Goal: Transaction & Acquisition: Purchase product/service

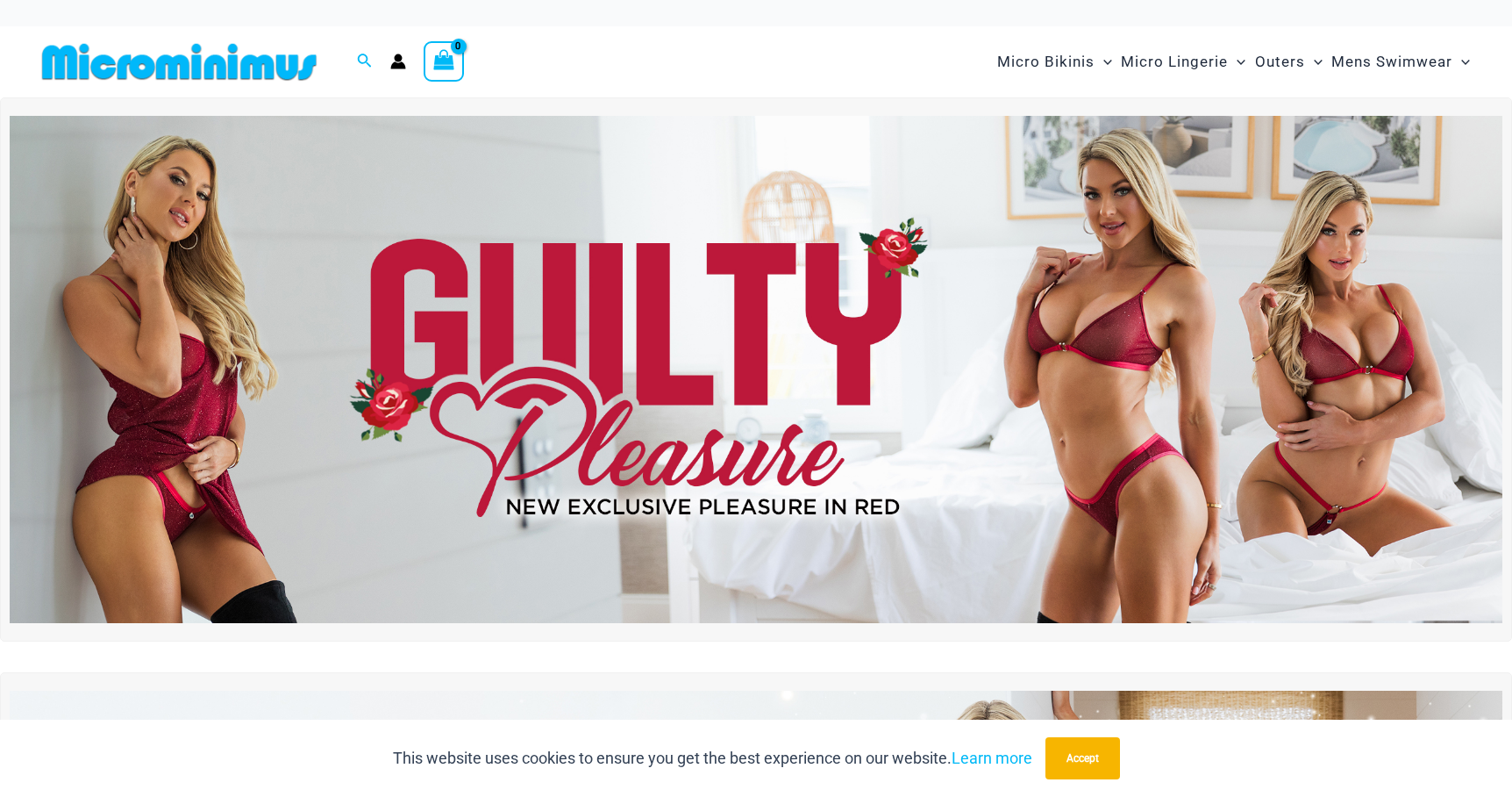
click at [718, 351] on img at bounding box center [756, 369] width 1493 height 507
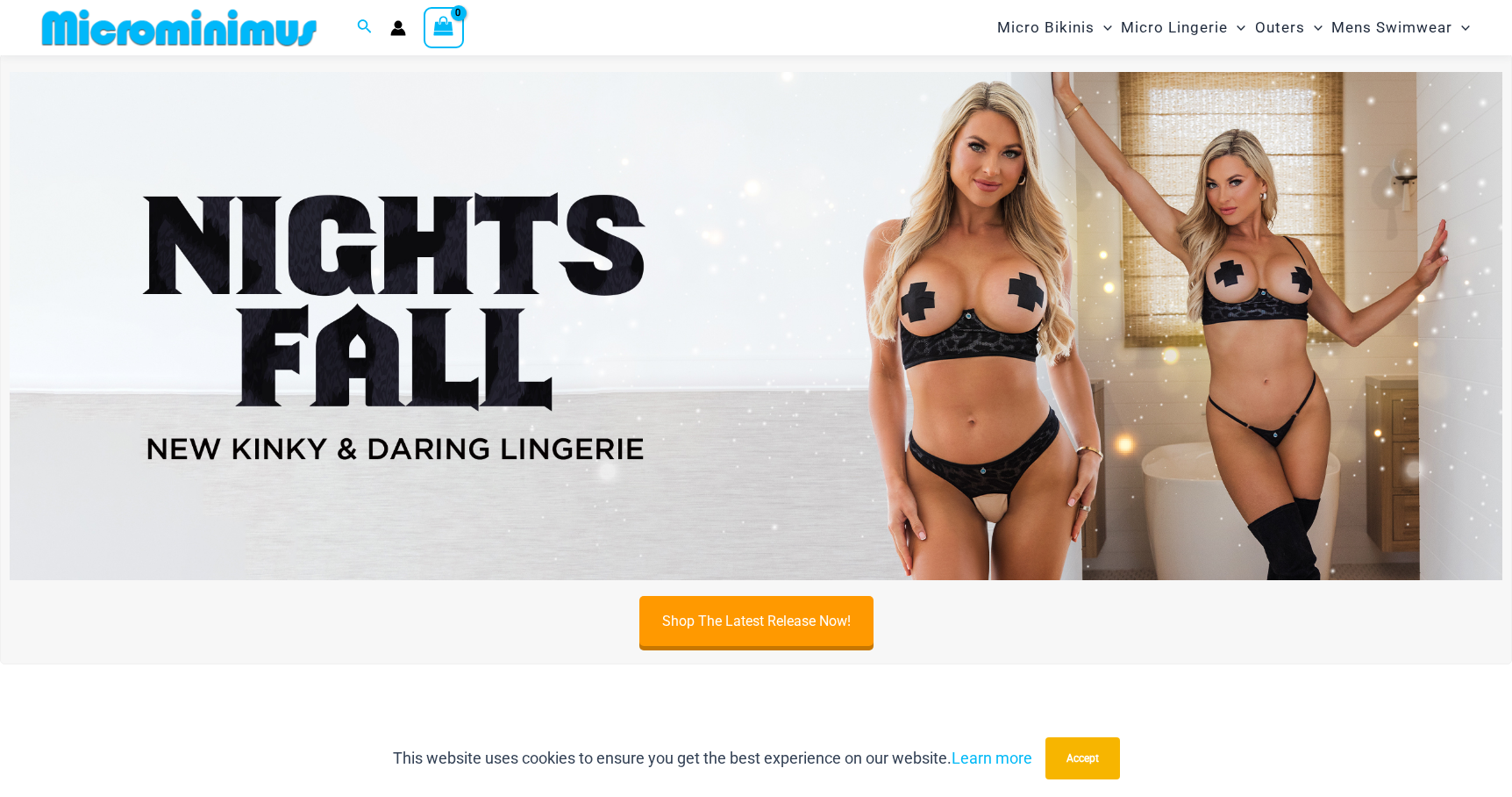
scroll to position [632, 0]
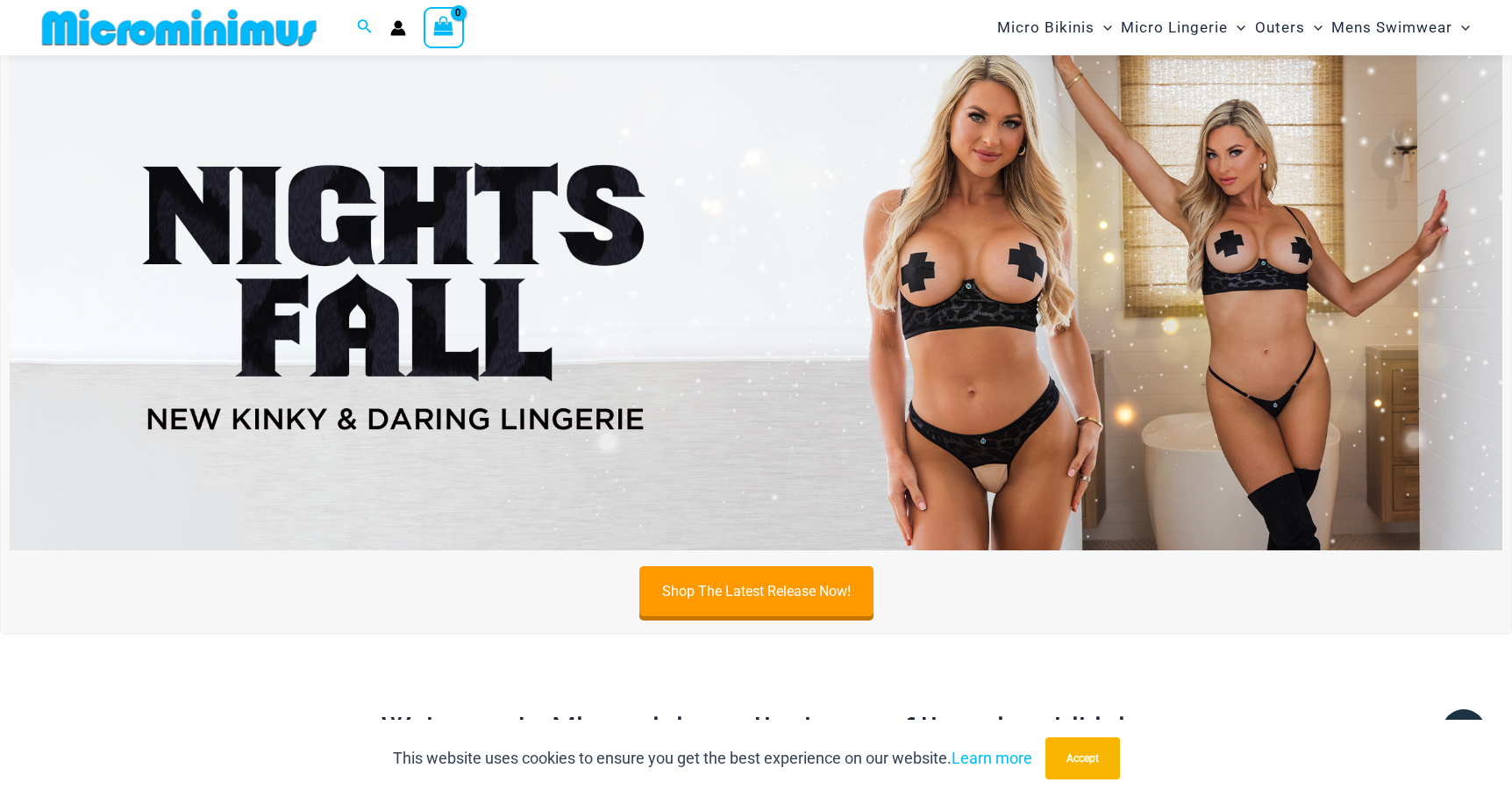
click at [588, 312] on img at bounding box center [756, 295] width 1493 height 507
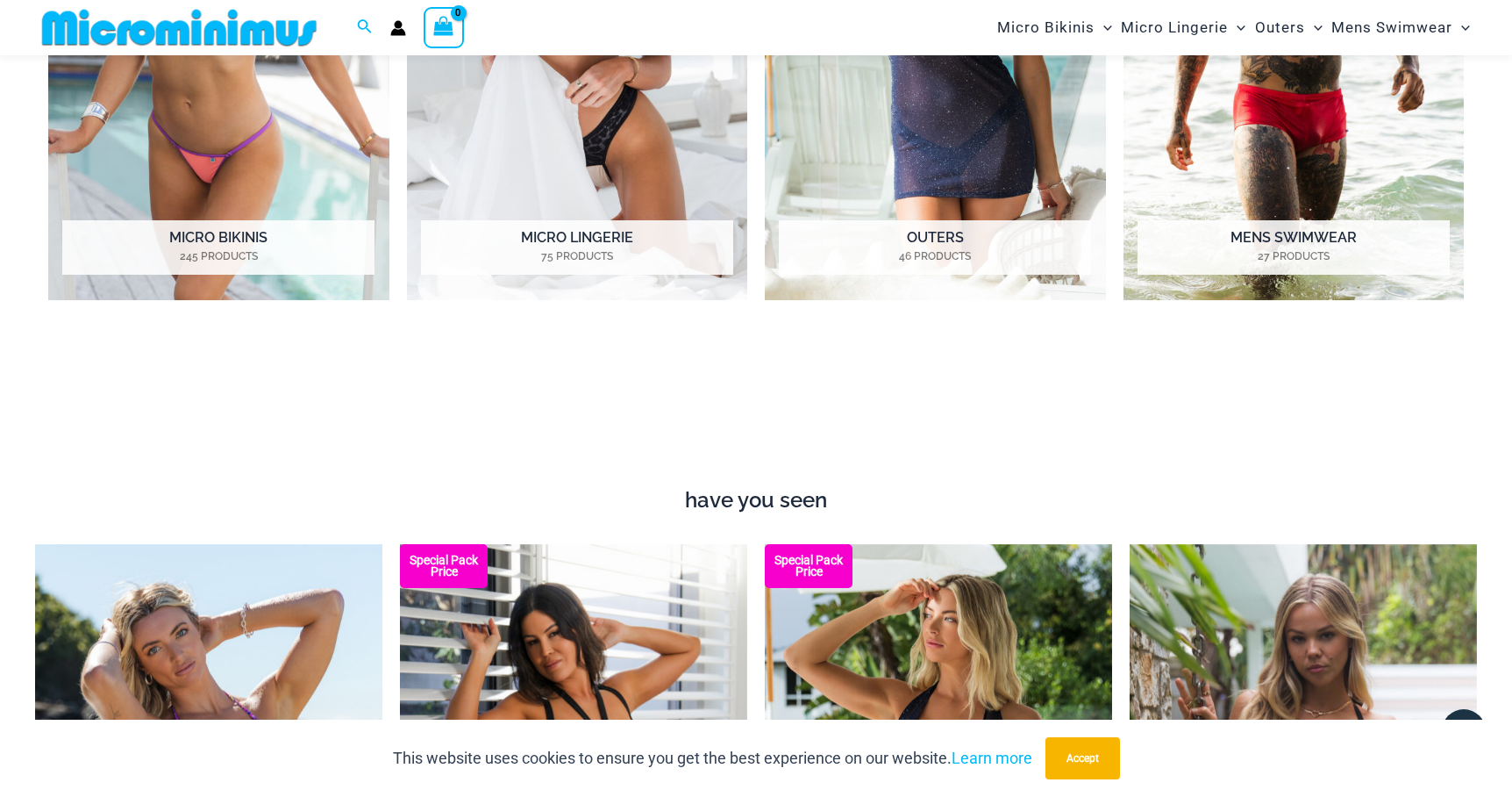
scroll to position [1596, 0]
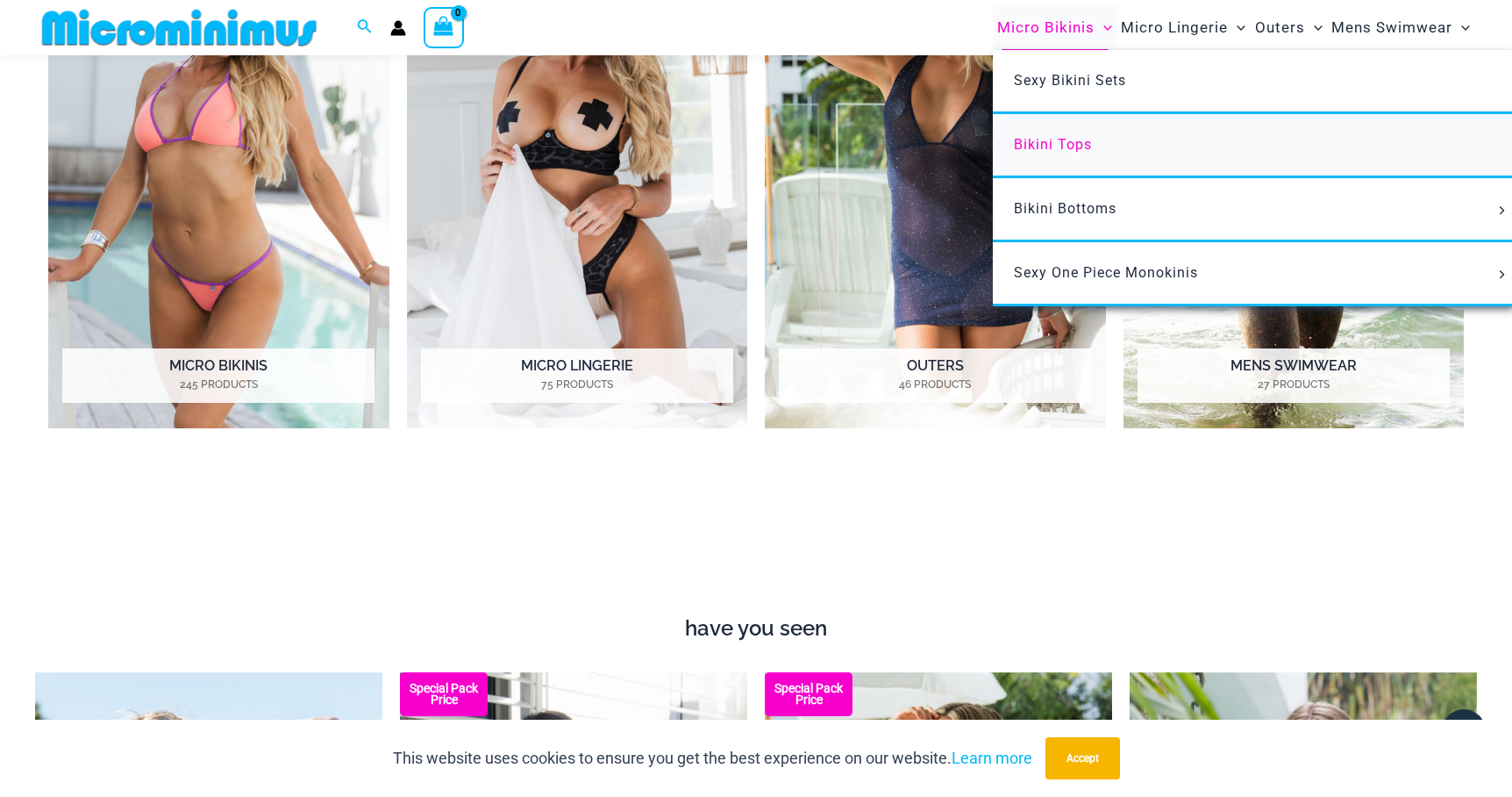
click at [1078, 132] on link "Bikini Tops" at bounding box center [1253, 146] width 522 height 64
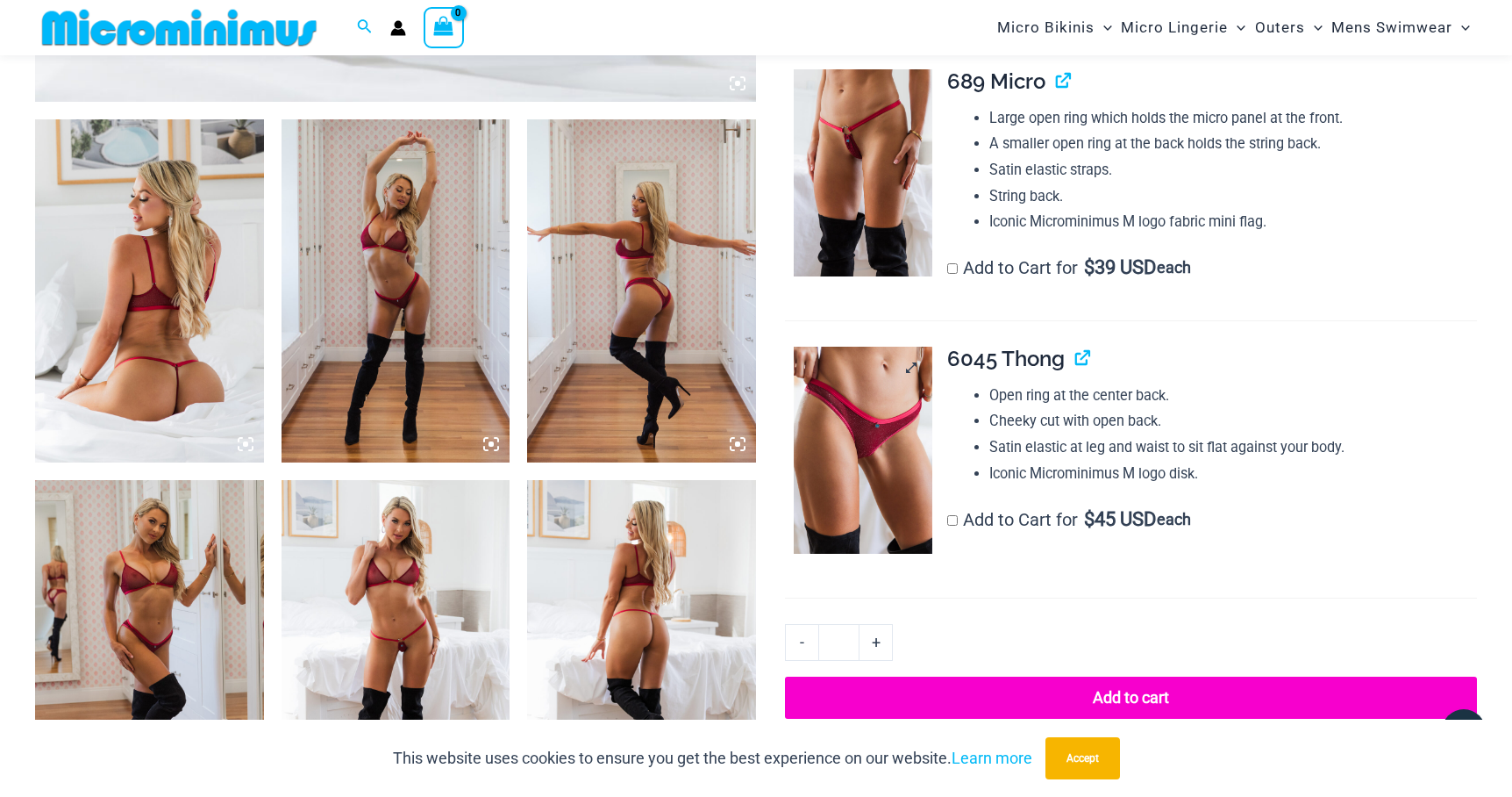
scroll to position [1139, 0]
click at [853, 375] on img at bounding box center [863, 450] width 139 height 208
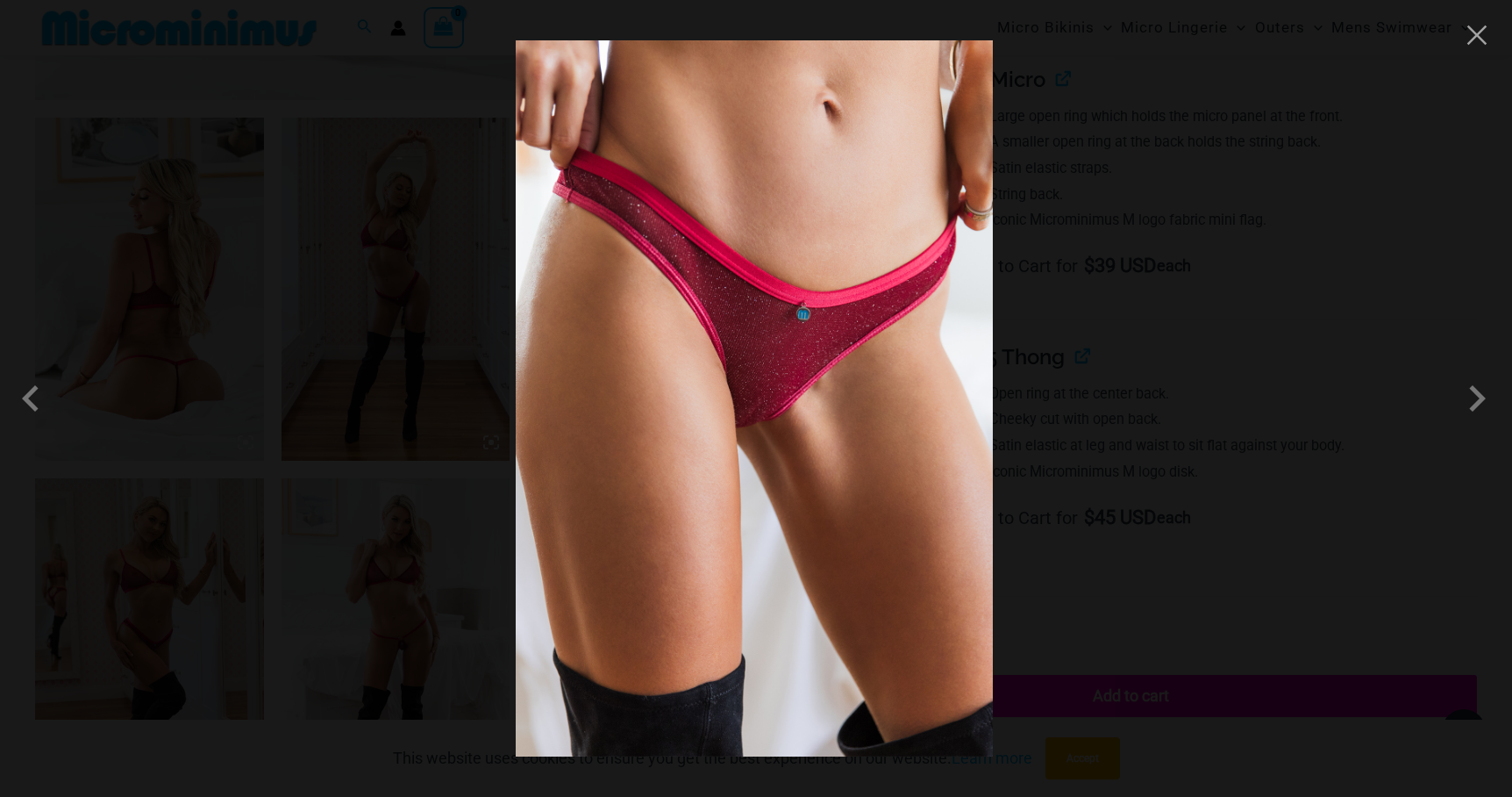
scroll to position [1141, 0]
click at [1468, 394] on span at bounding box center [1477, 398] width 52 height 52
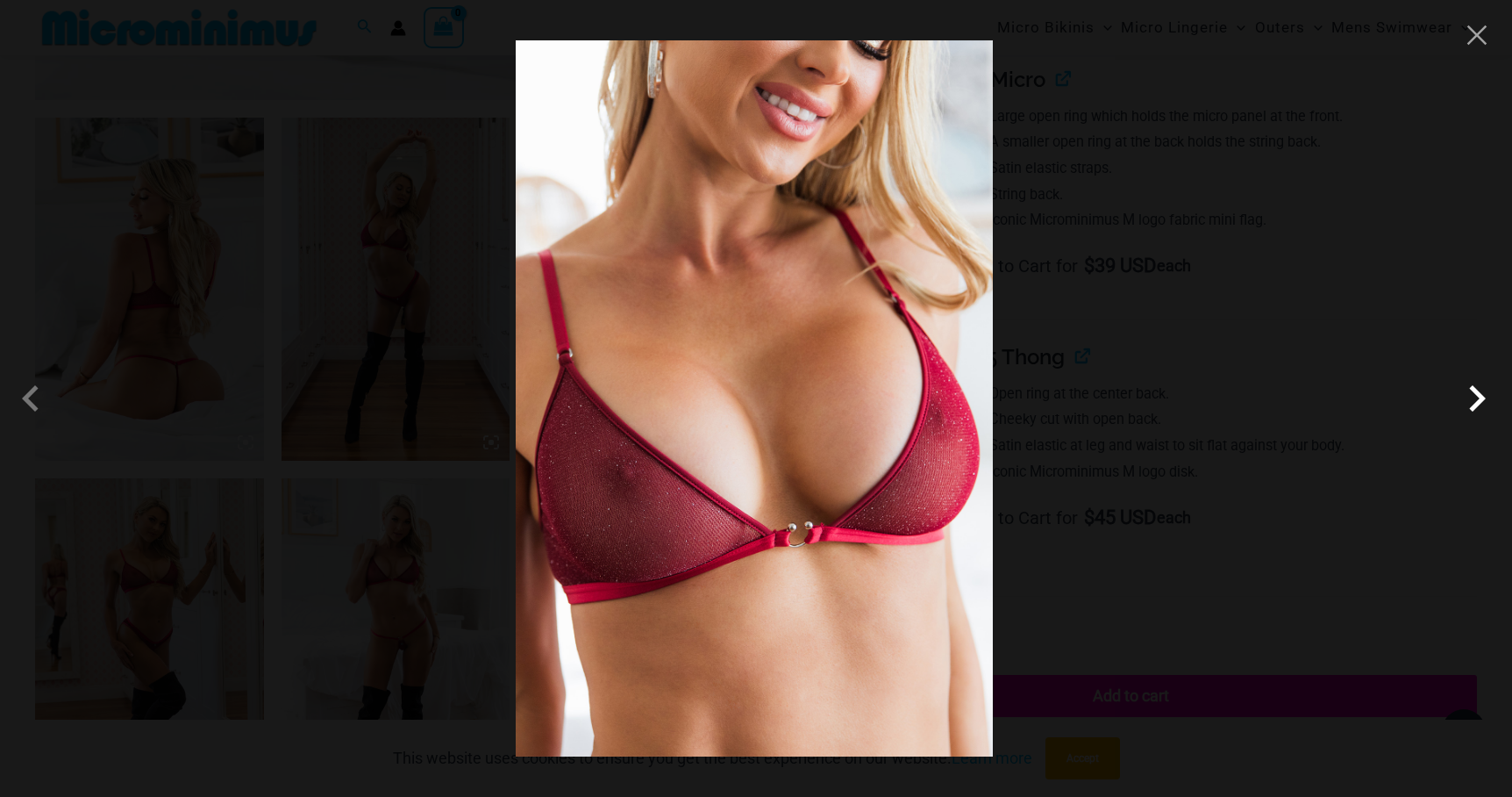
click at [1464, 394] on span at bounding box center [1477, 398] width 52 height 52
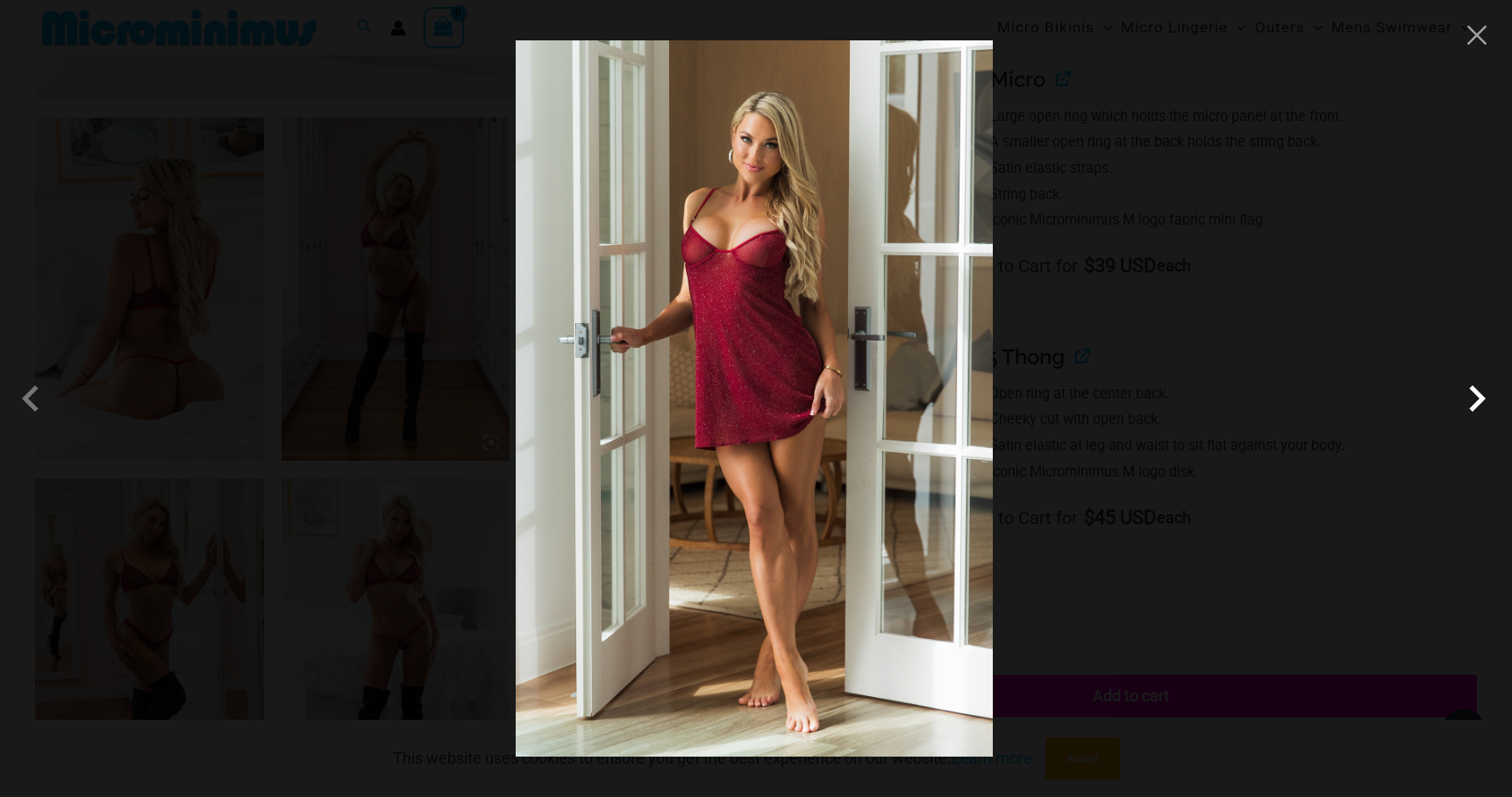
click at [1457, 394] on span at bounding box center [1477, 398] width 52 height 52
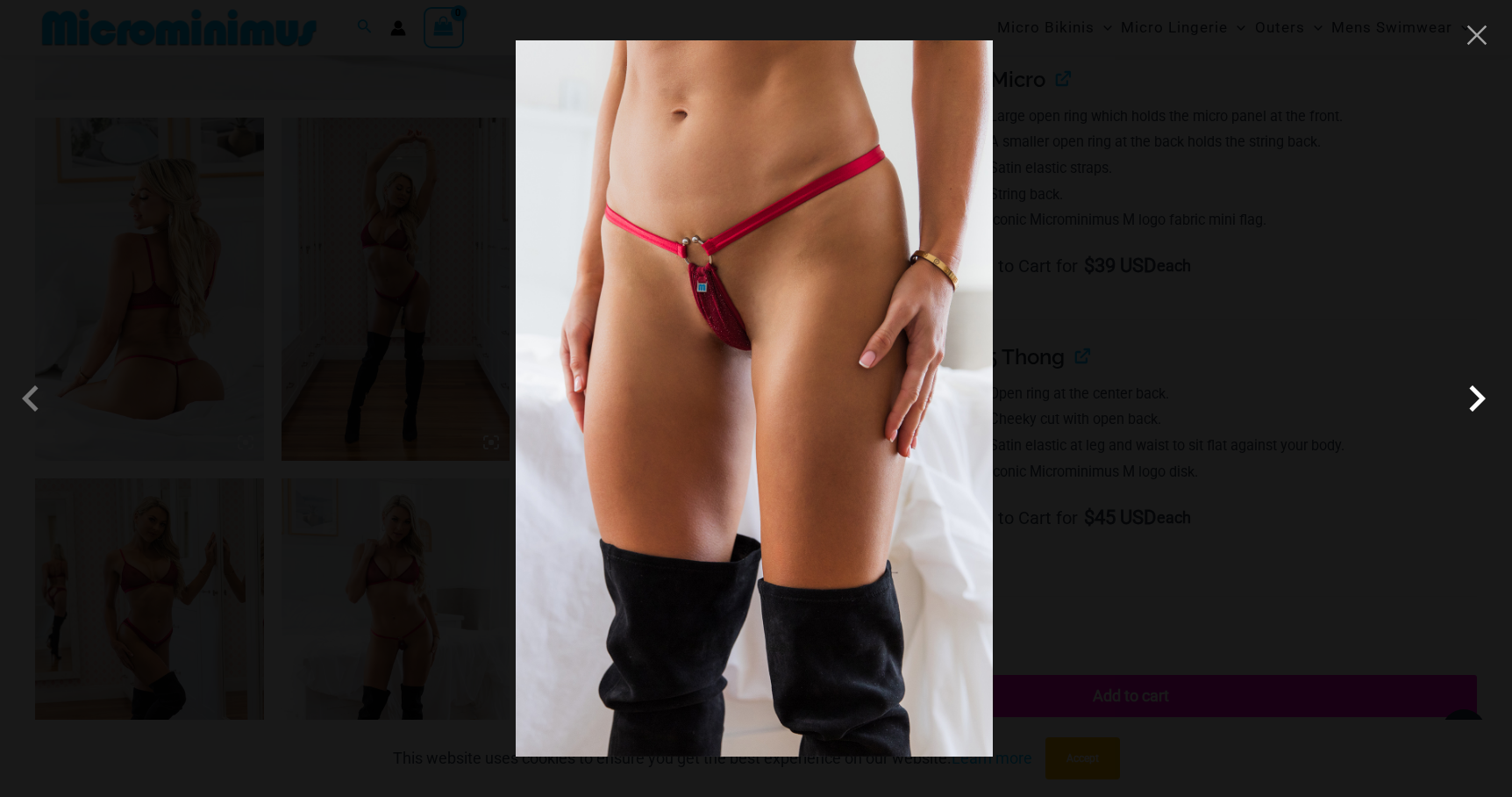
click at [1473, 397] on span at bounding box center [1477, 398] width 52 height 52
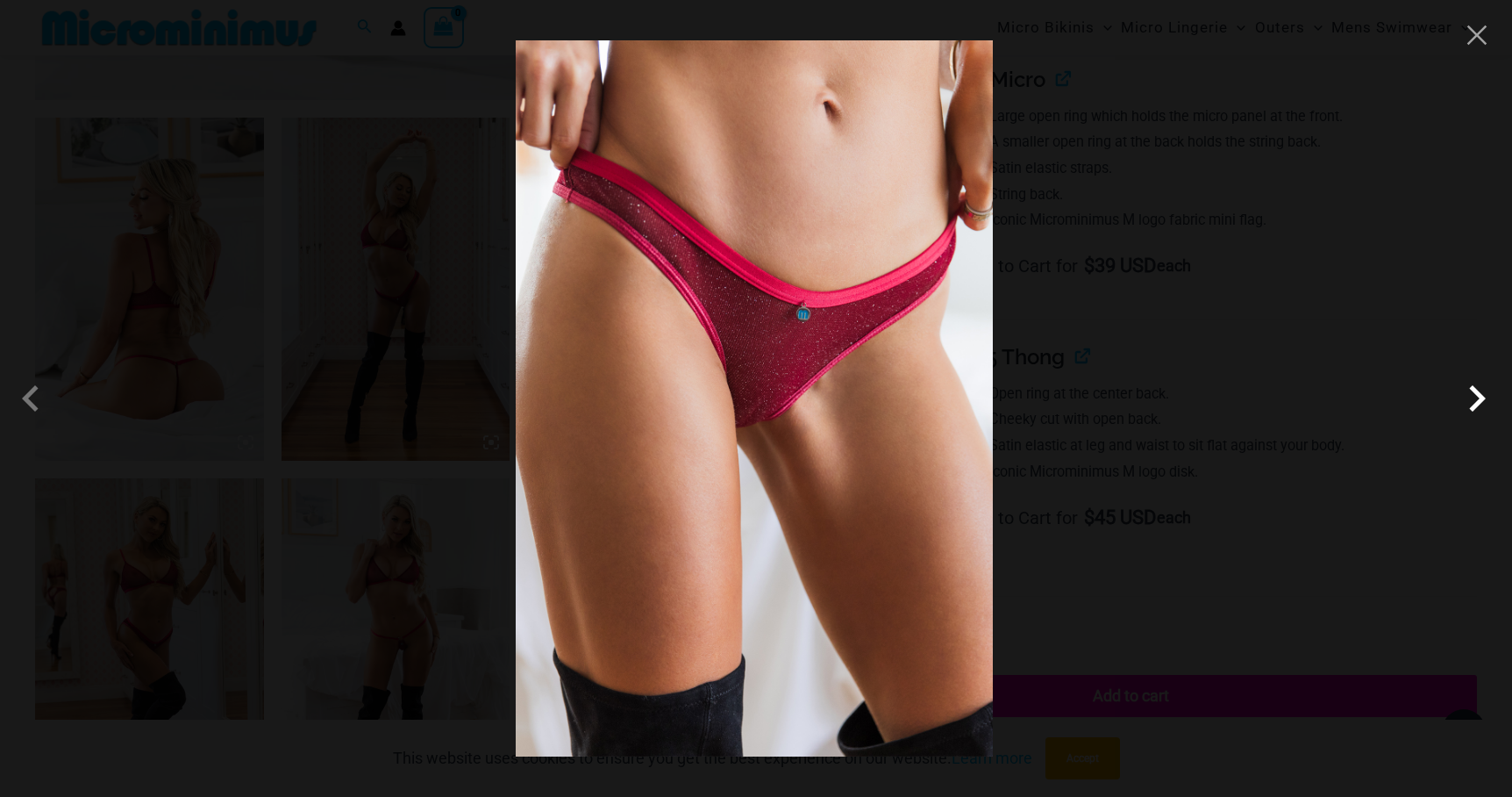
click at [1474, 397] on span at bounding box center [1477, 398] width 52 height 52
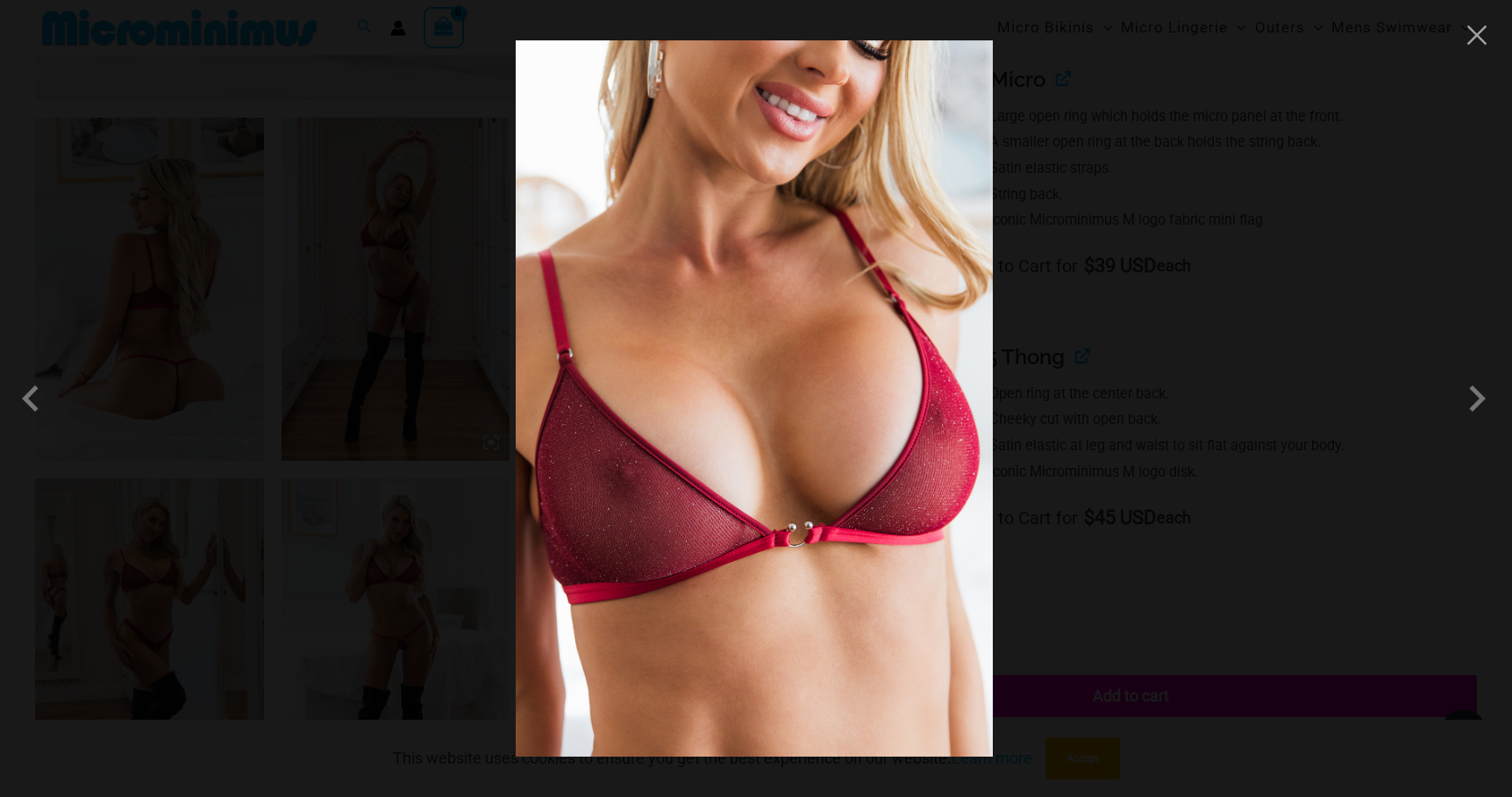
click at [1272, 394] on div at bounding box center [756, 398] width 1512 height 797
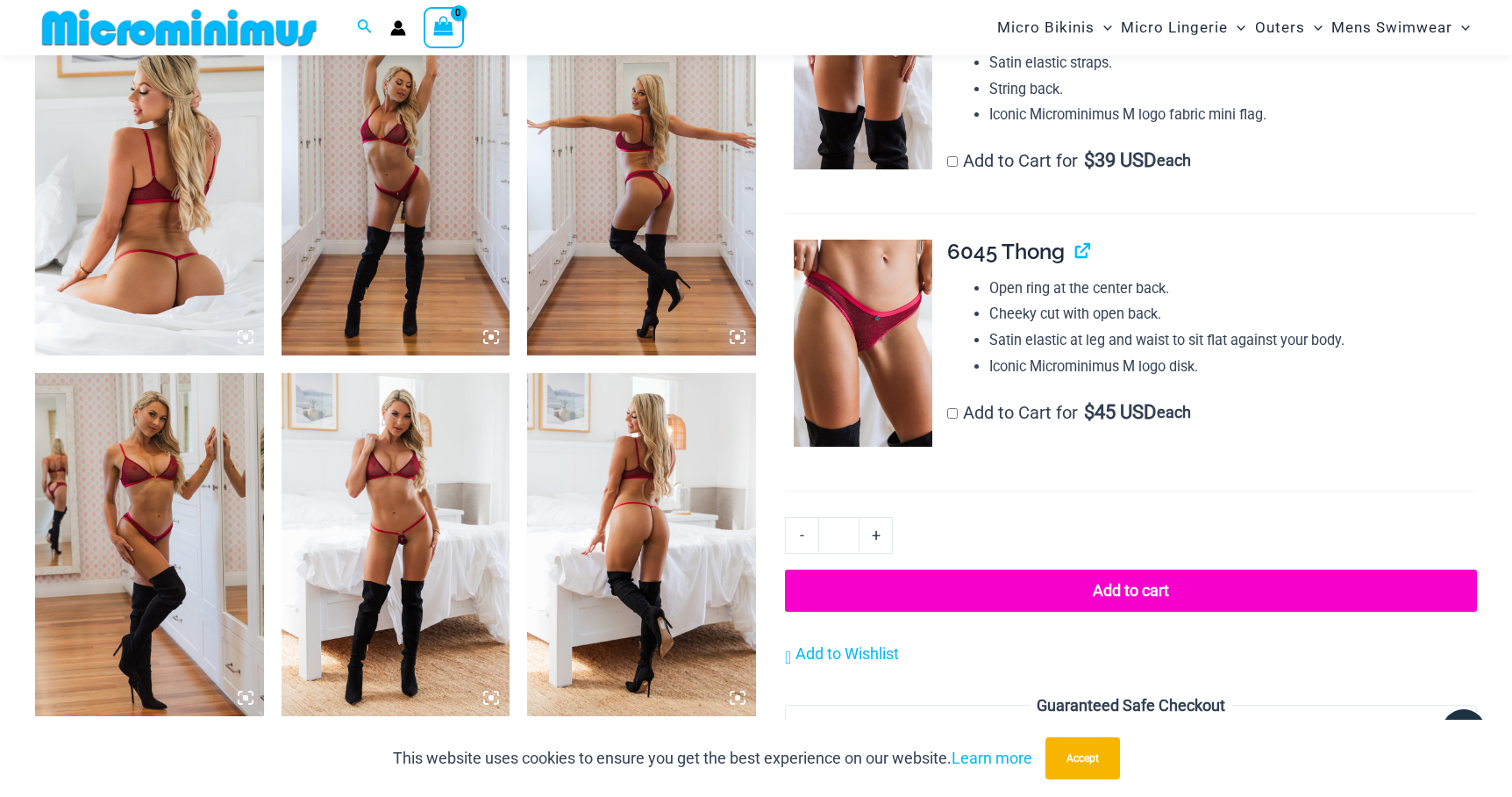
scroll to position [1247, 0]
click at [140, 439] on img at bounding box center [149, 544] width 229 height 343
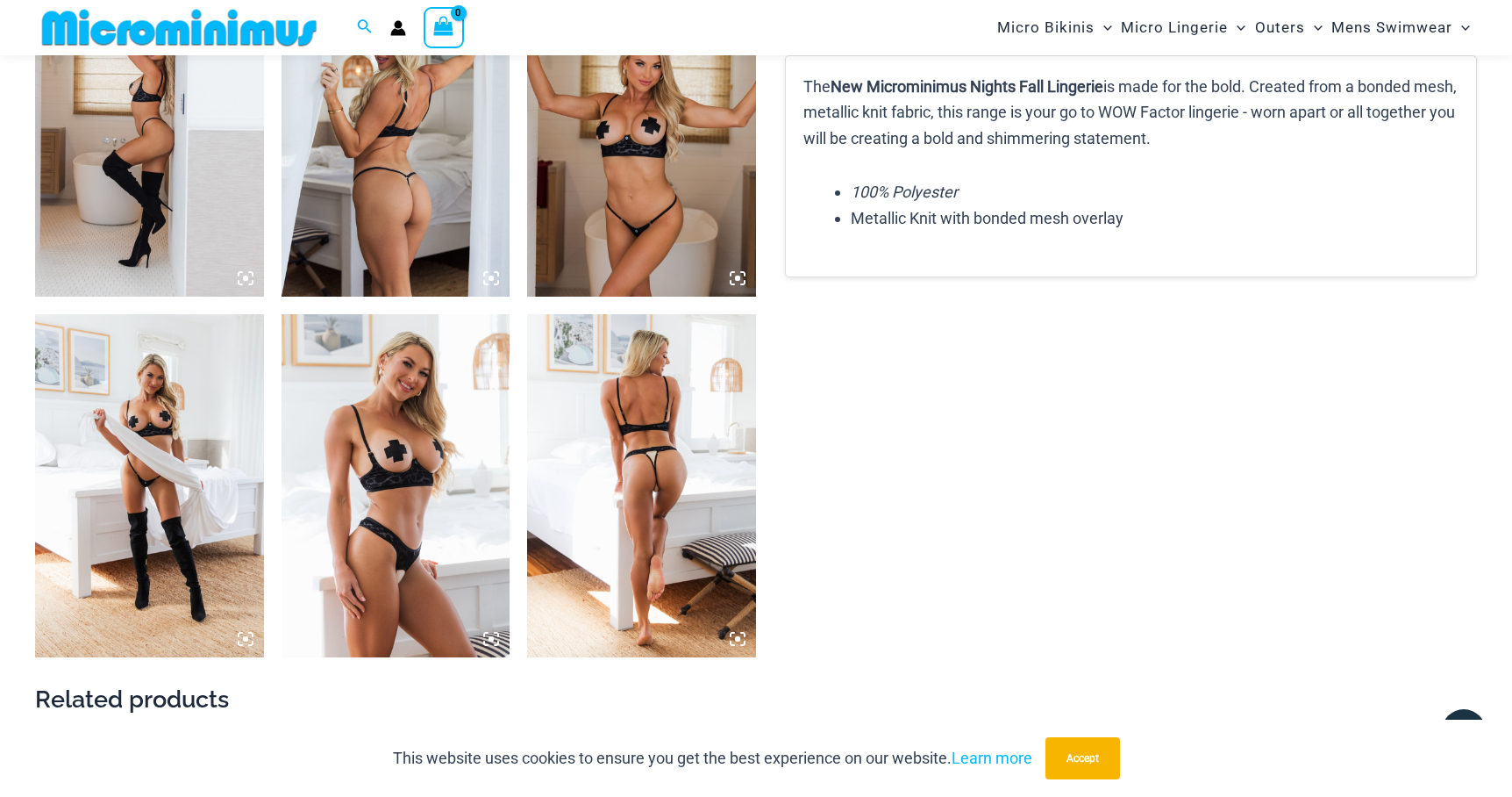
scroll to position [2404, 0]
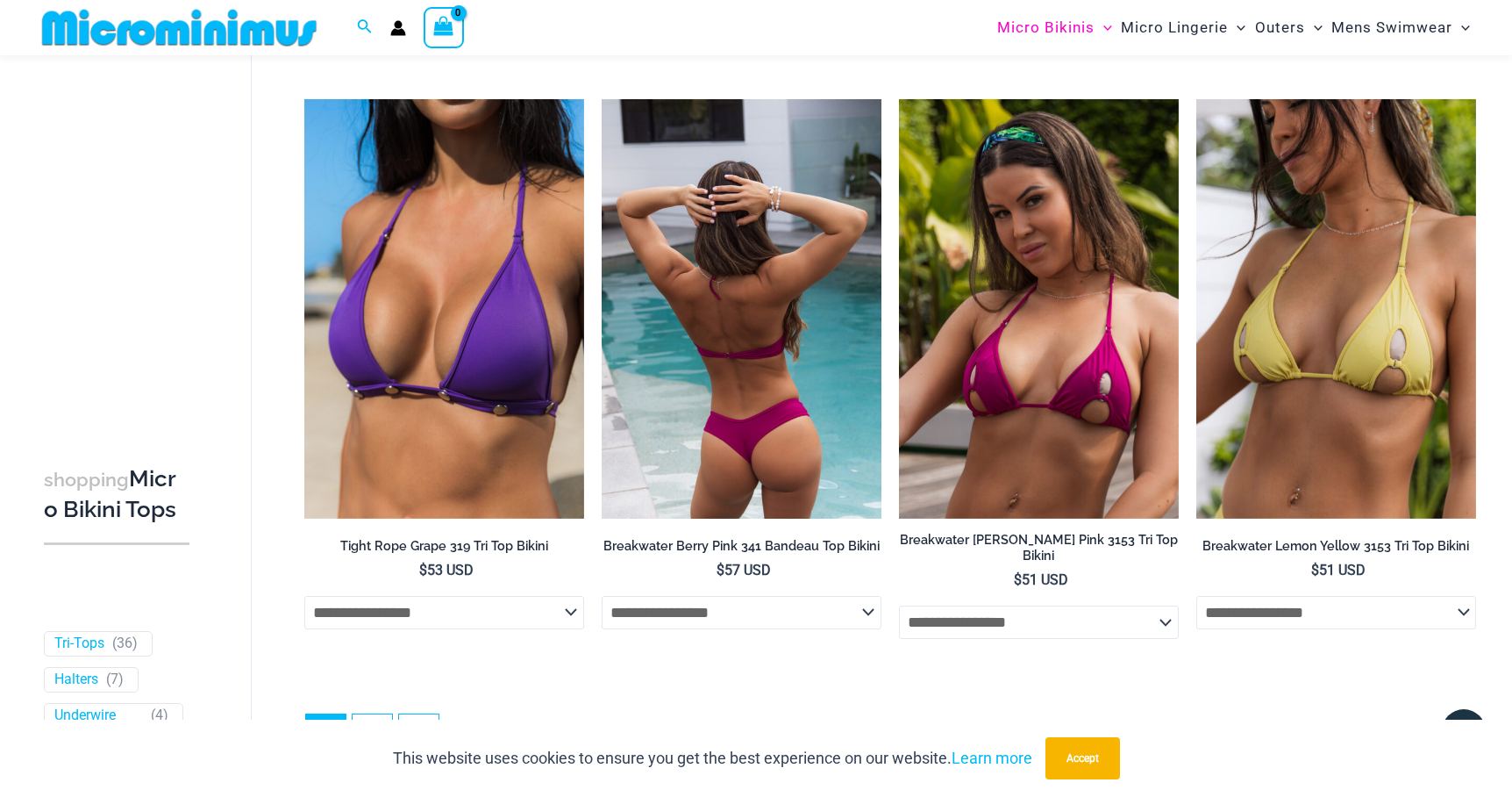
scroll to position [4756, 1]
click at [649, 308] on img at bounding box center [742, 309] width 280 height 420
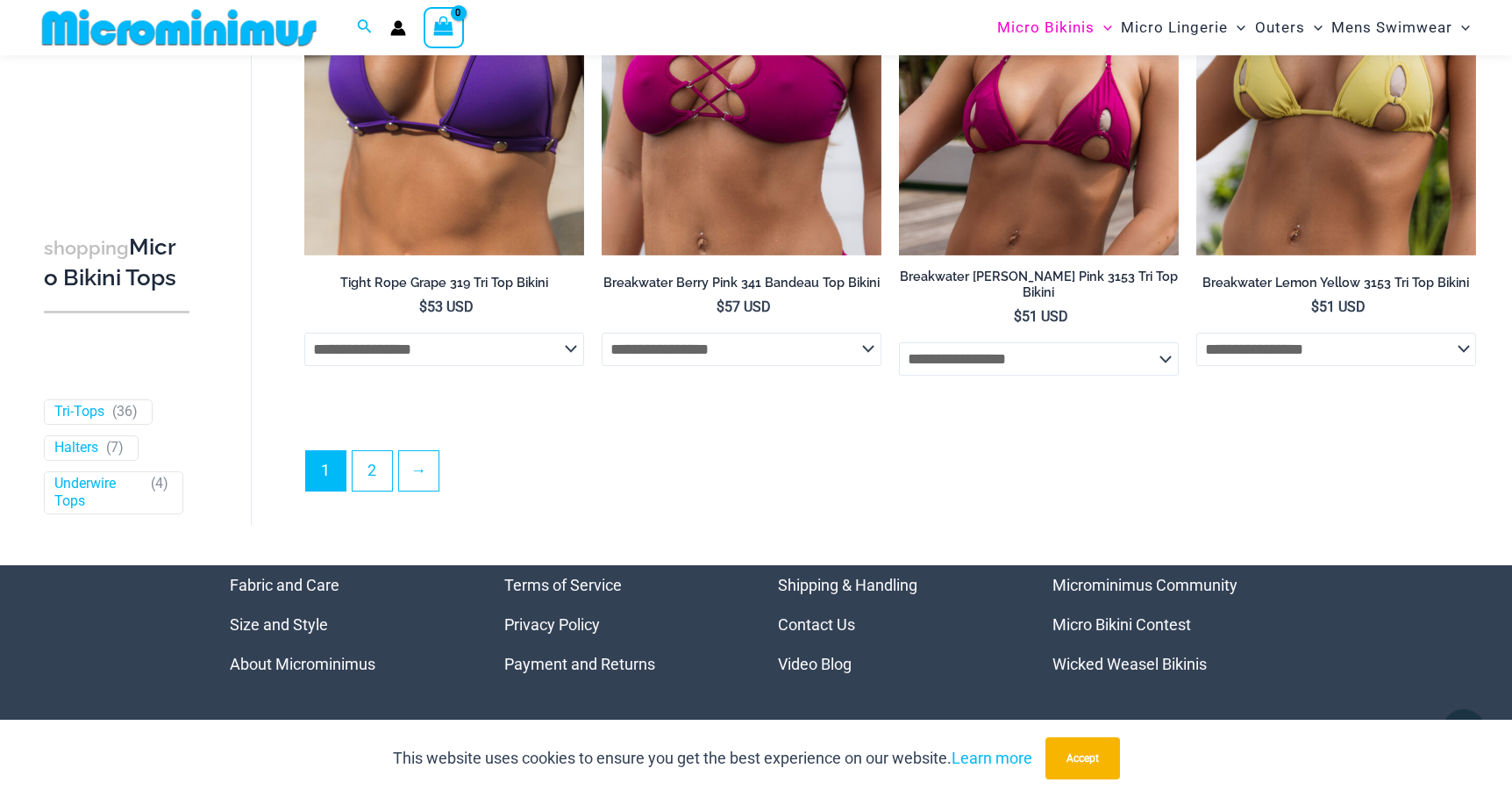
scroll to position [5033, 0]
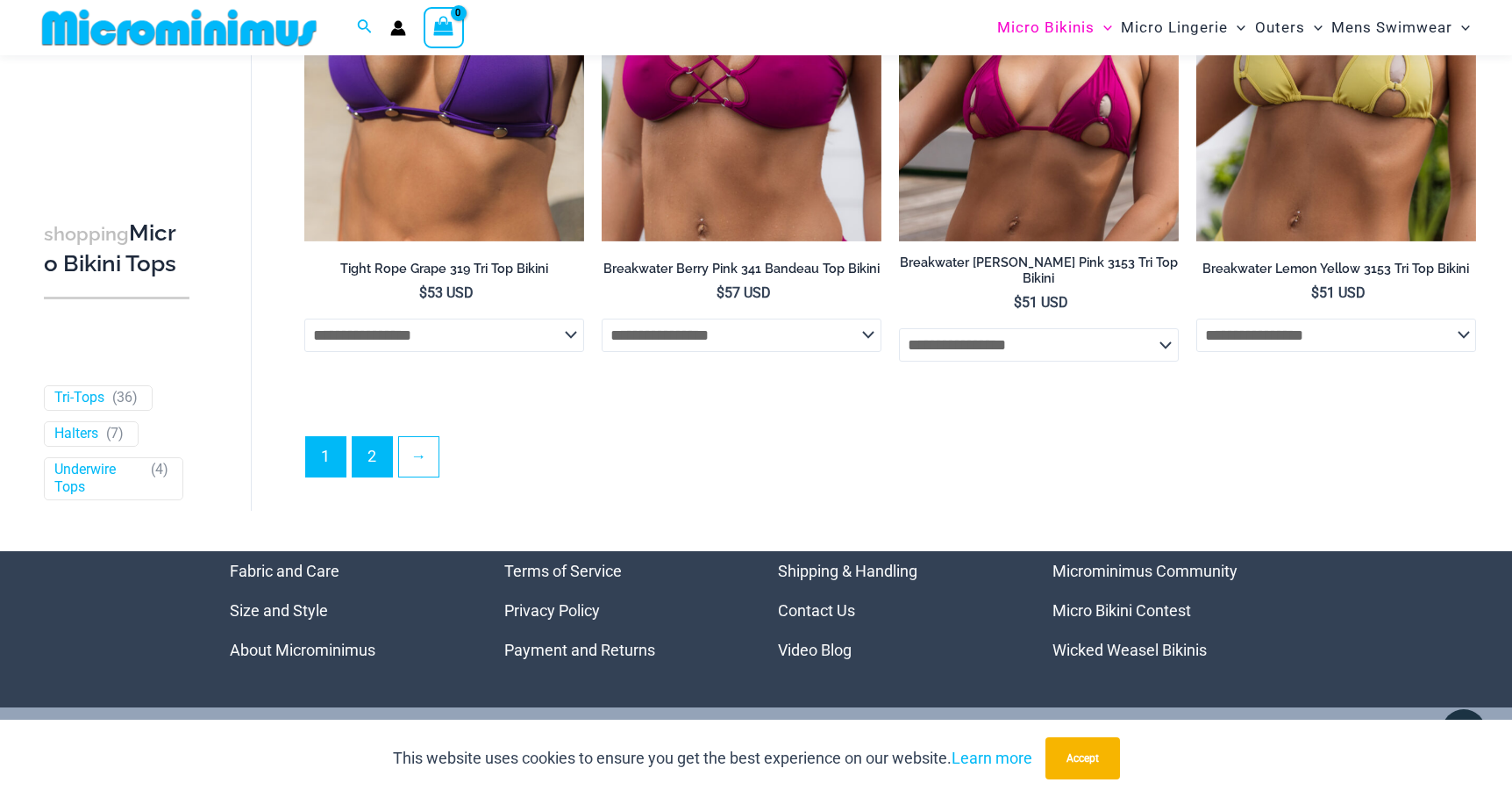
click at [374, 437] on link "2" at bounding box center [373, 457] width 40 height 40
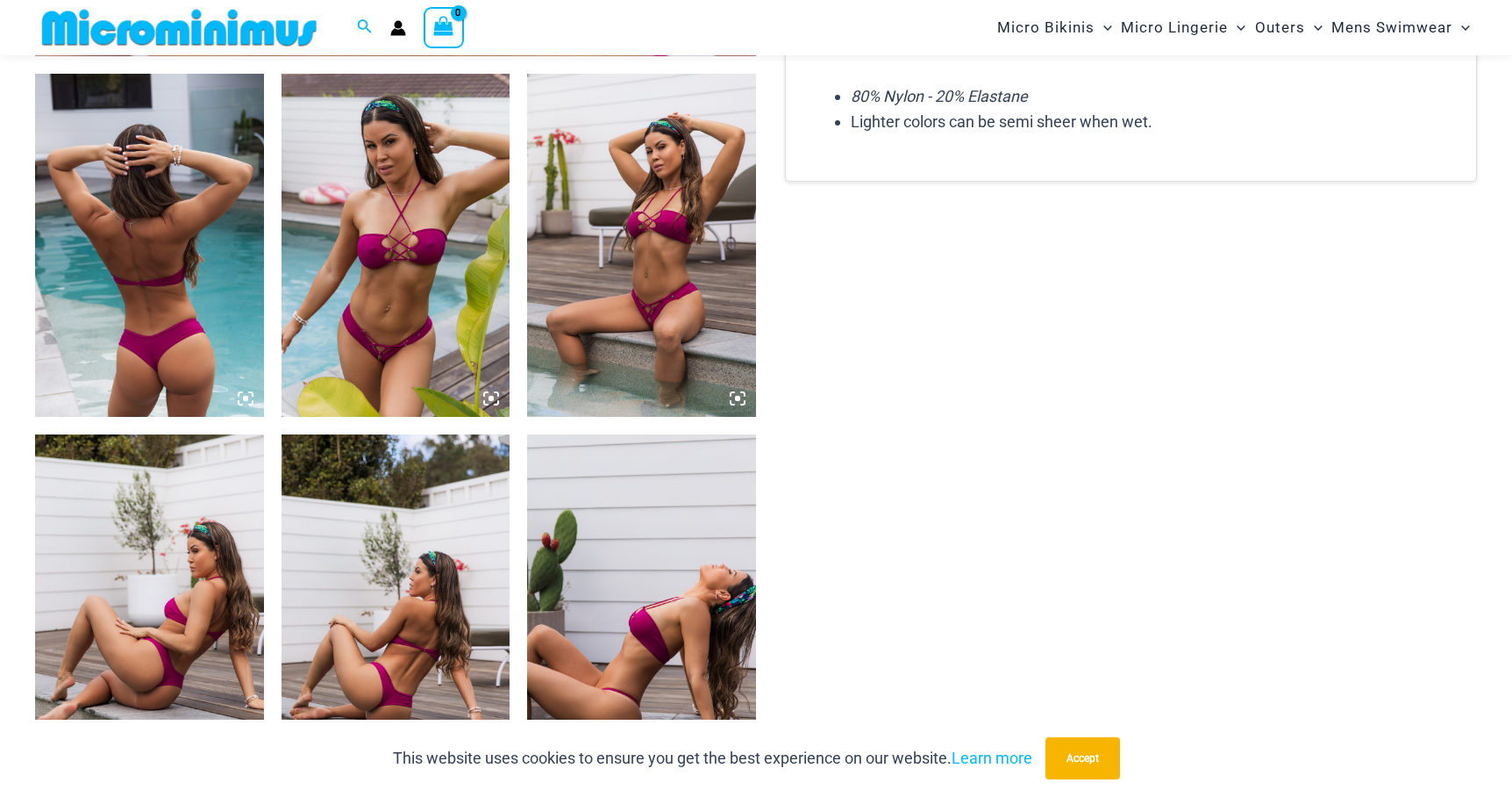
scroll to position [1222, 0]
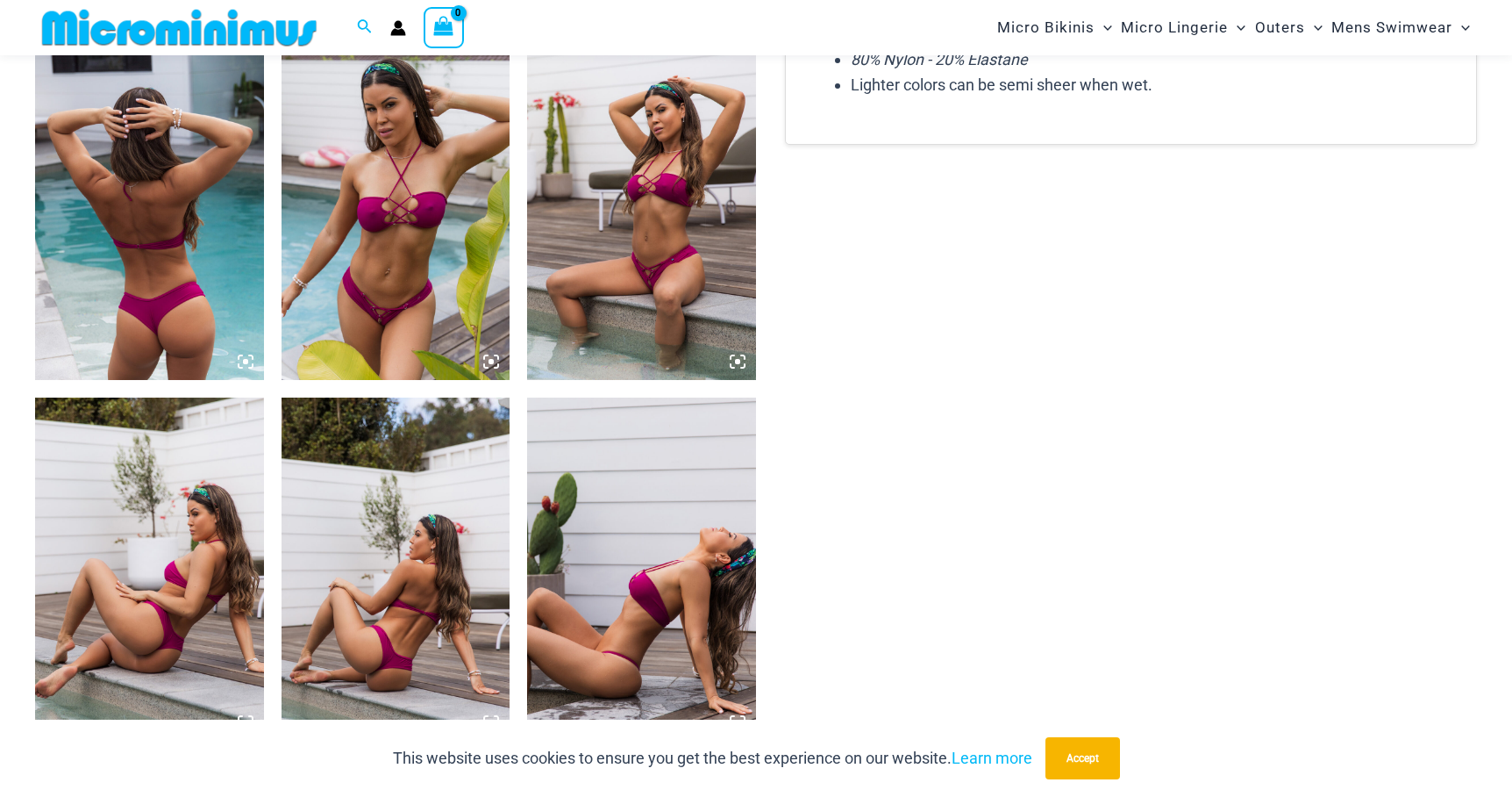
click at [391, 297] on img at bounding box center [396, 208] width 229 height 343
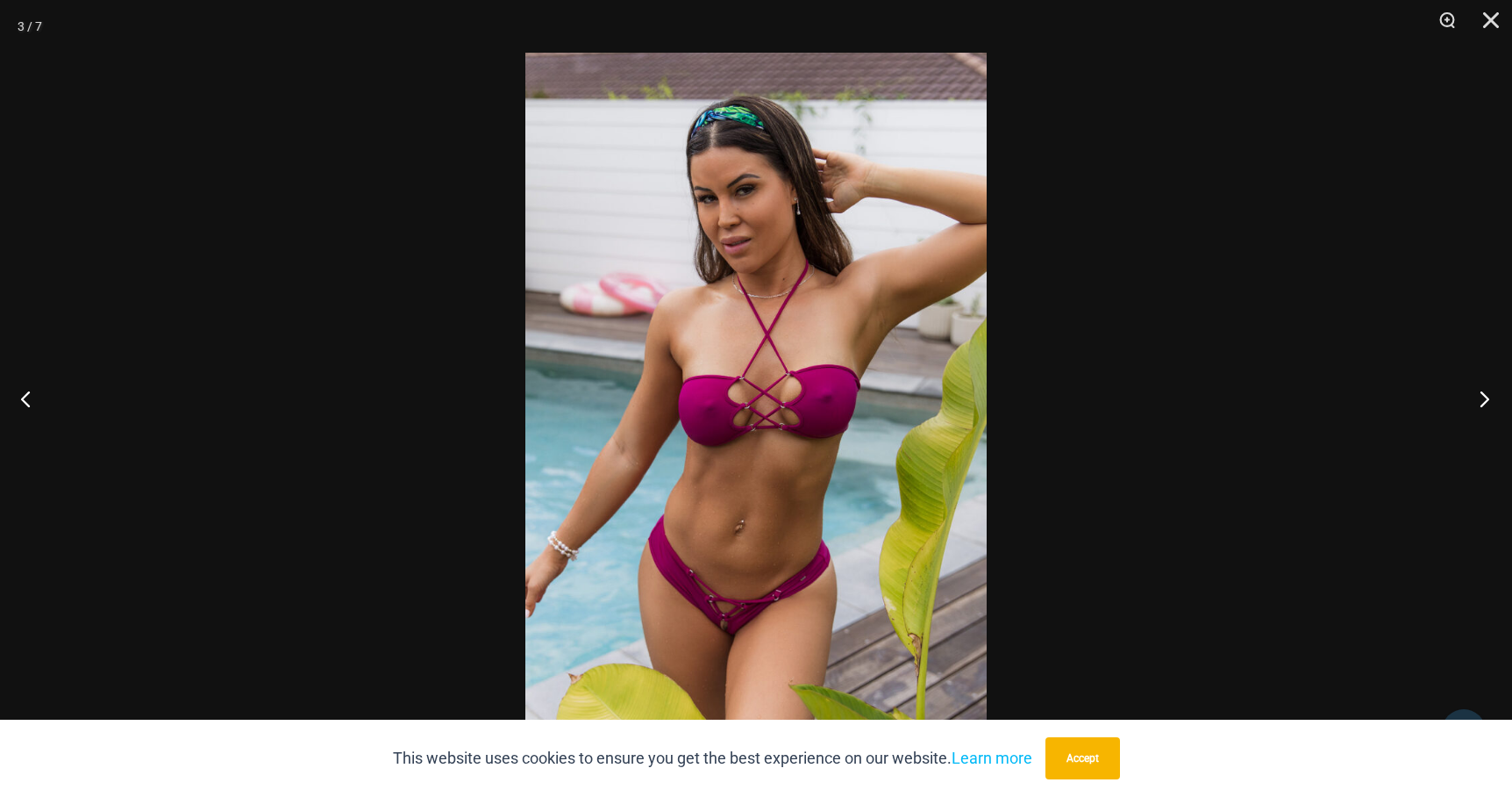
click at [1488, 396] on button "Next" at bounding box center [1479, 398] width 66 height 87
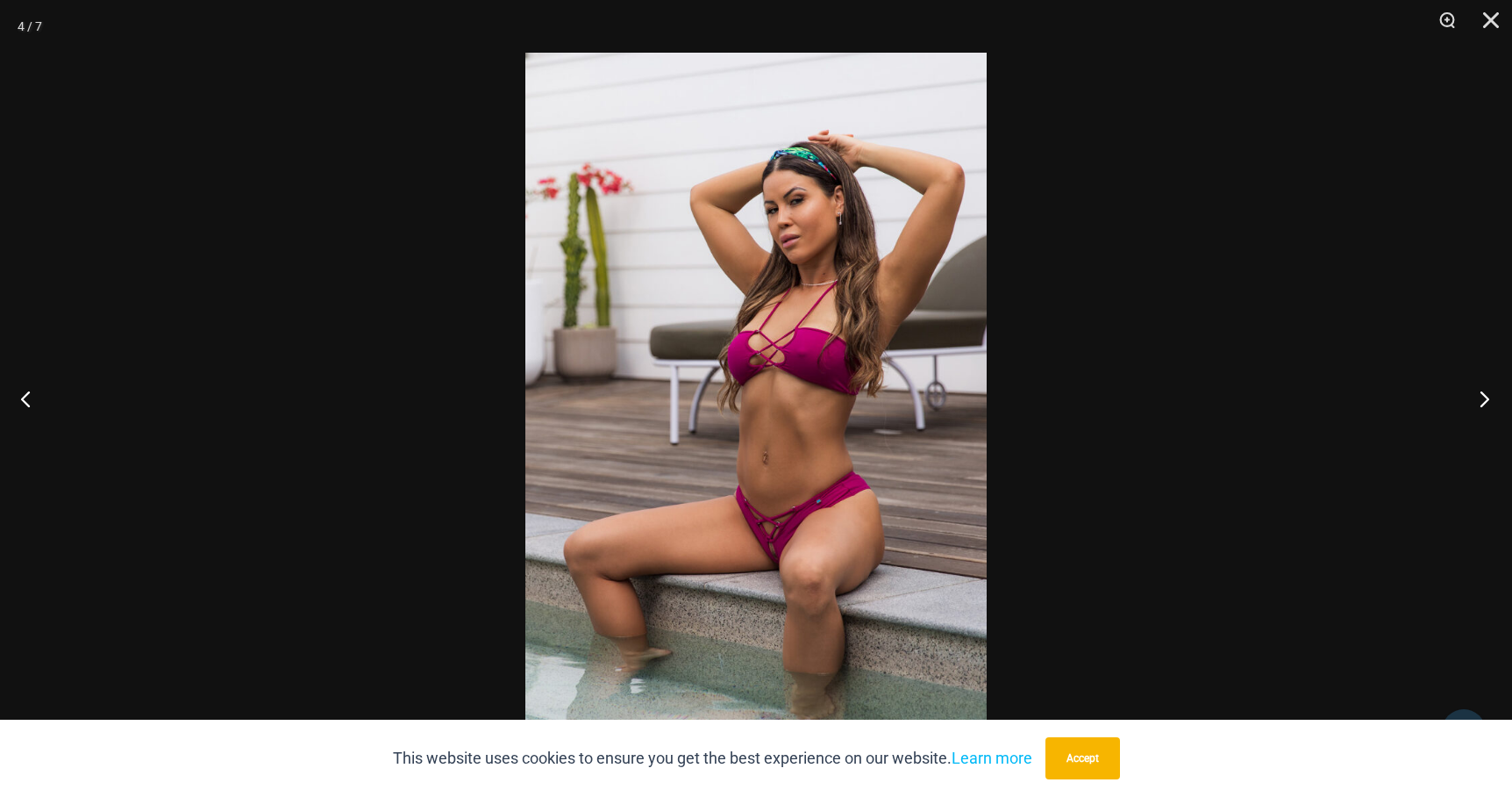
click at [1488, 396] on button "Next" at bounding box center [1479, 398] width 66 height 87
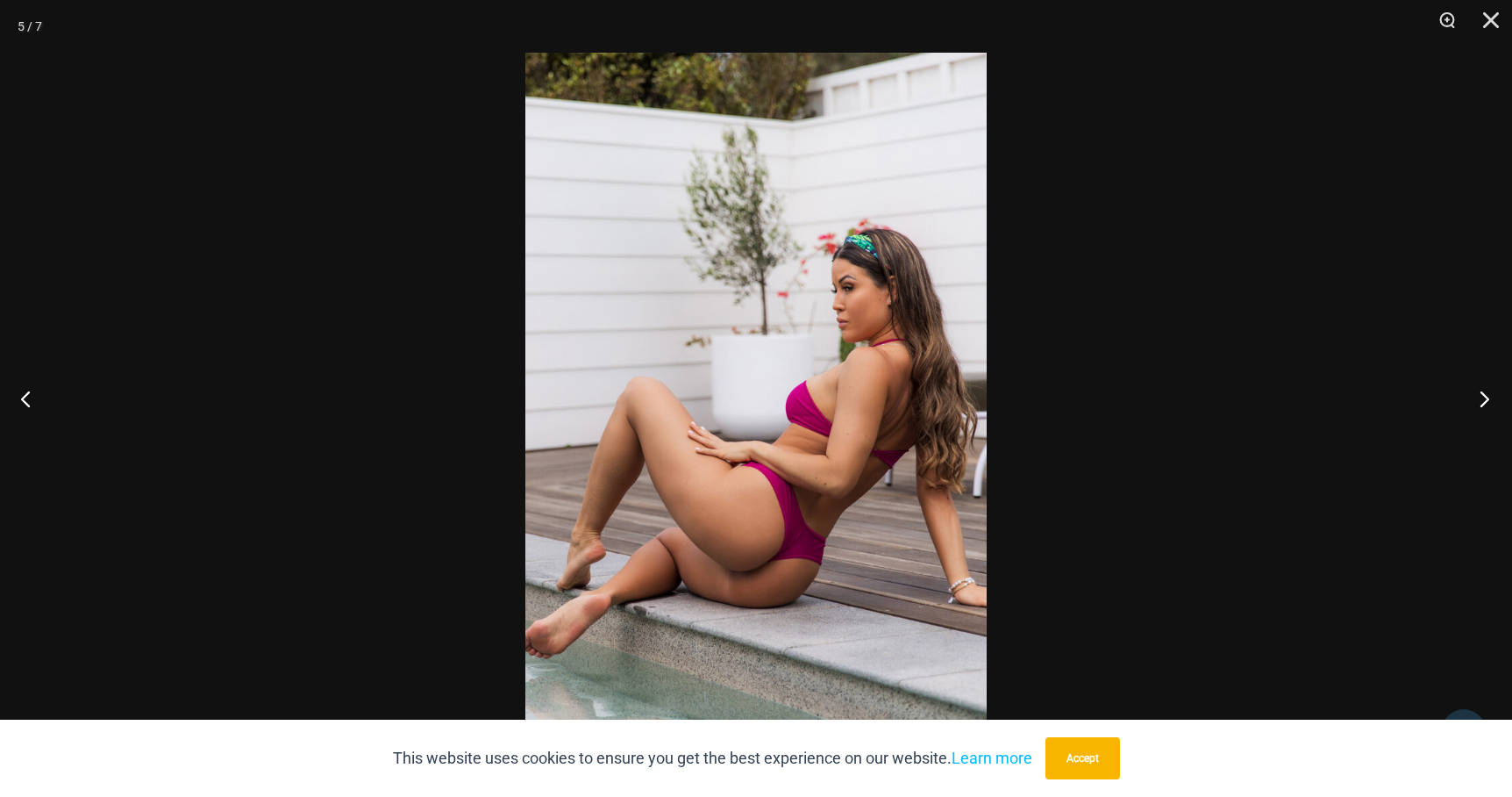
click at [1488, 396] on button "Next" at bounding box center [1479, 398] width 66 height 87
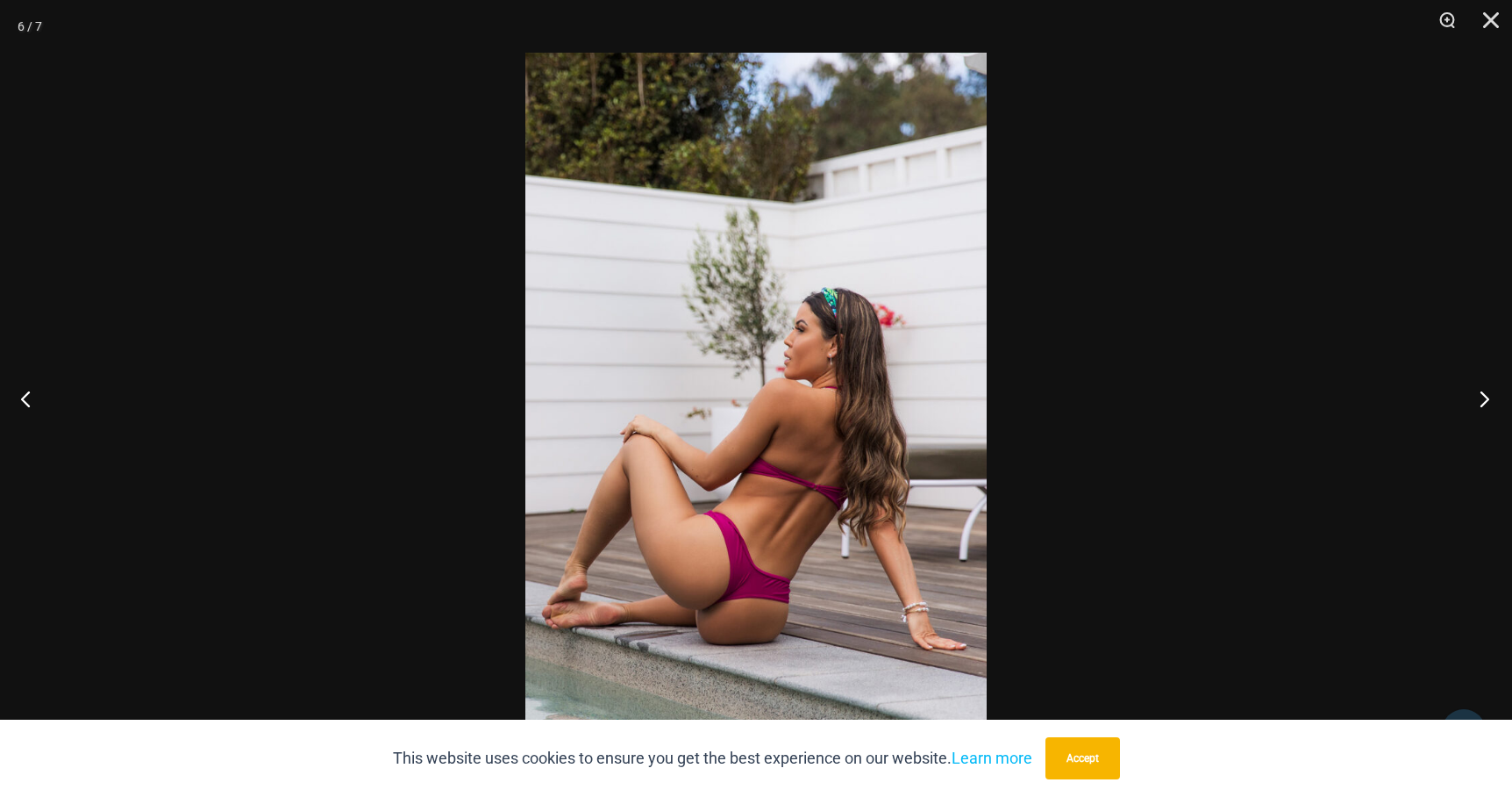
click at [1488, 396] on button "Next" at bounding box center [1479, 398] width 66 height 87
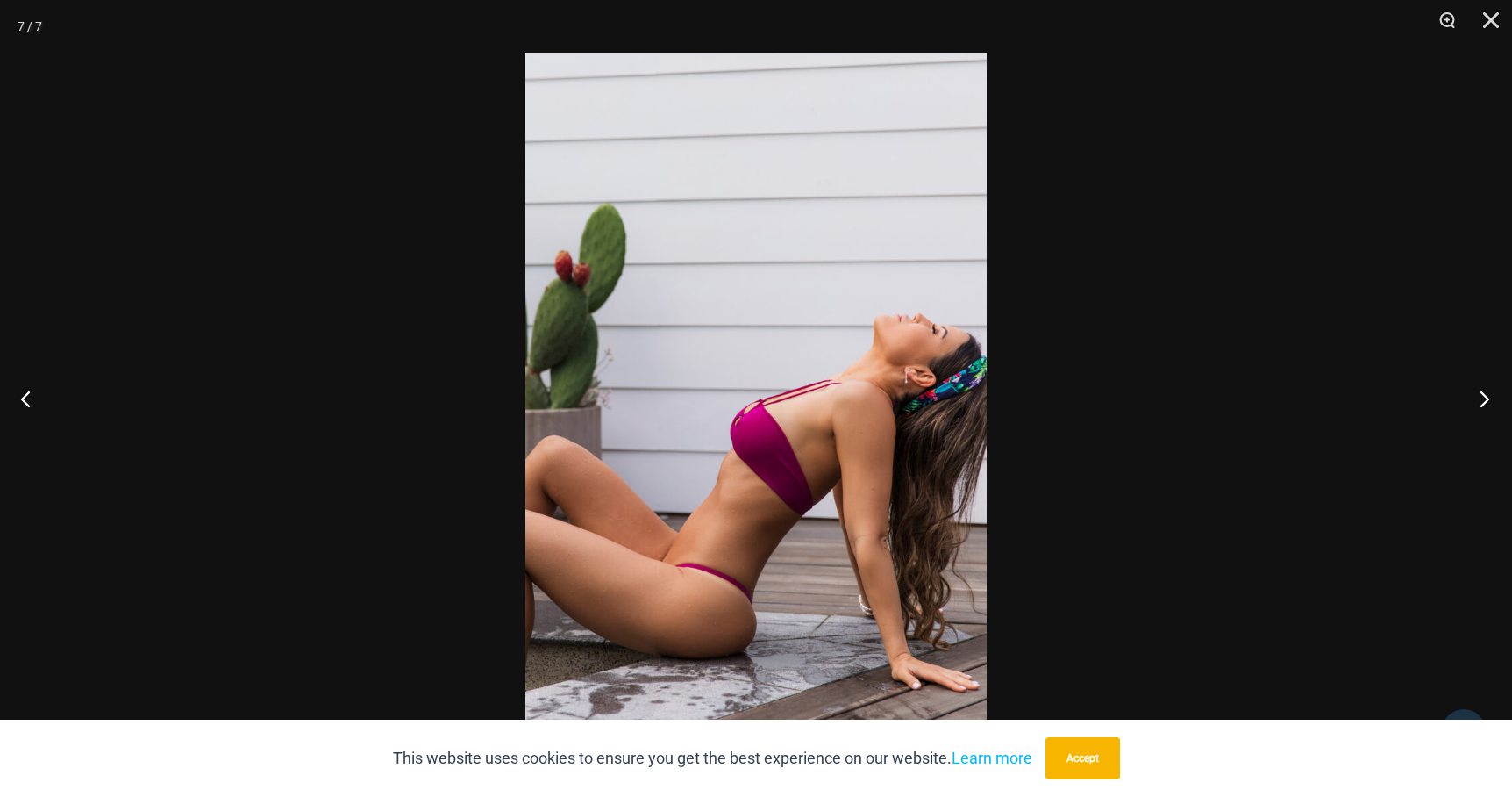
click at [1488, 396] on button "Next" at bounding box center [1479, 398] width 66 height 87
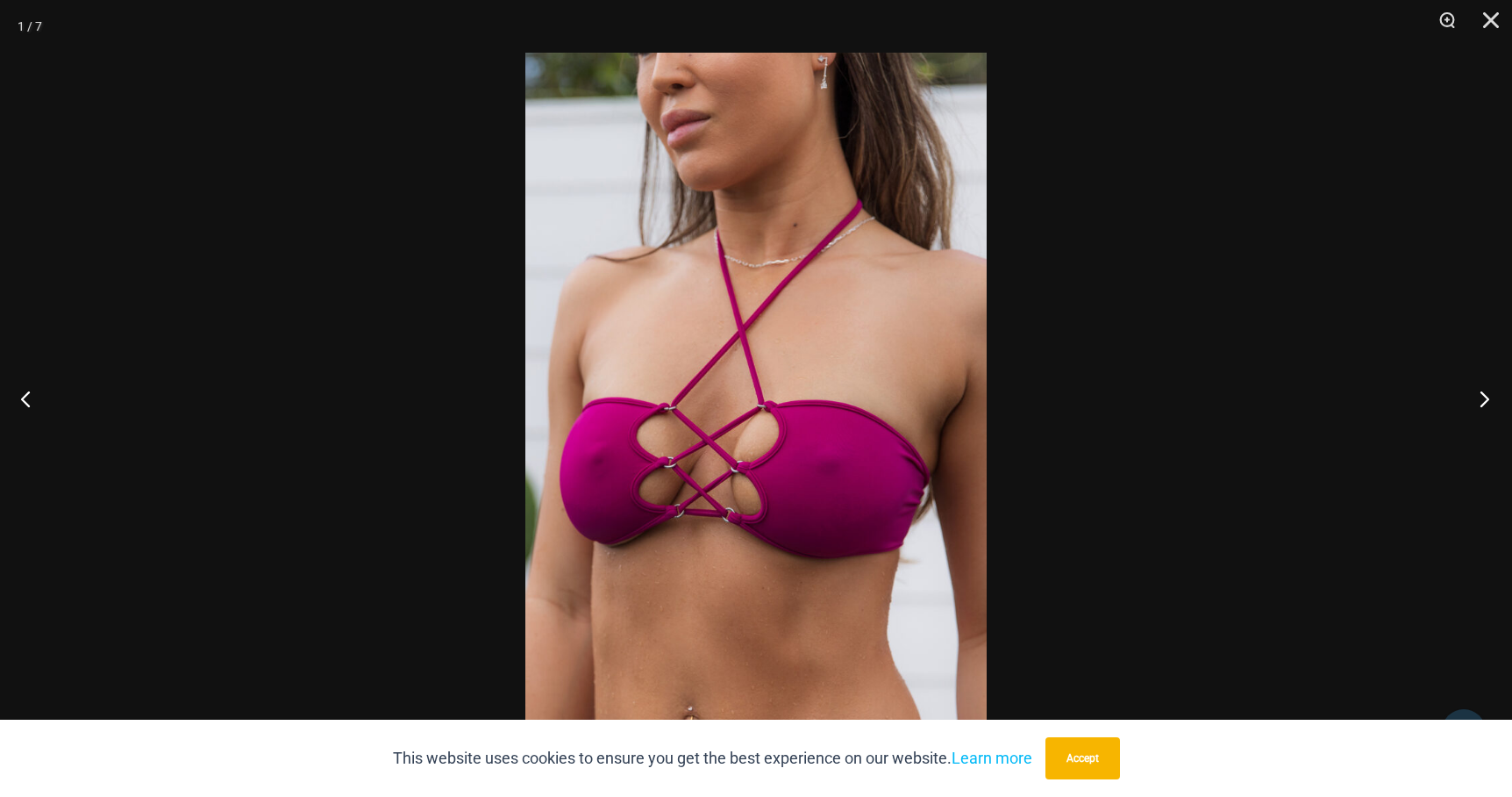
click at [1488, 396] on button "Next" at bounding box center [1479, 398] width 66 height 87
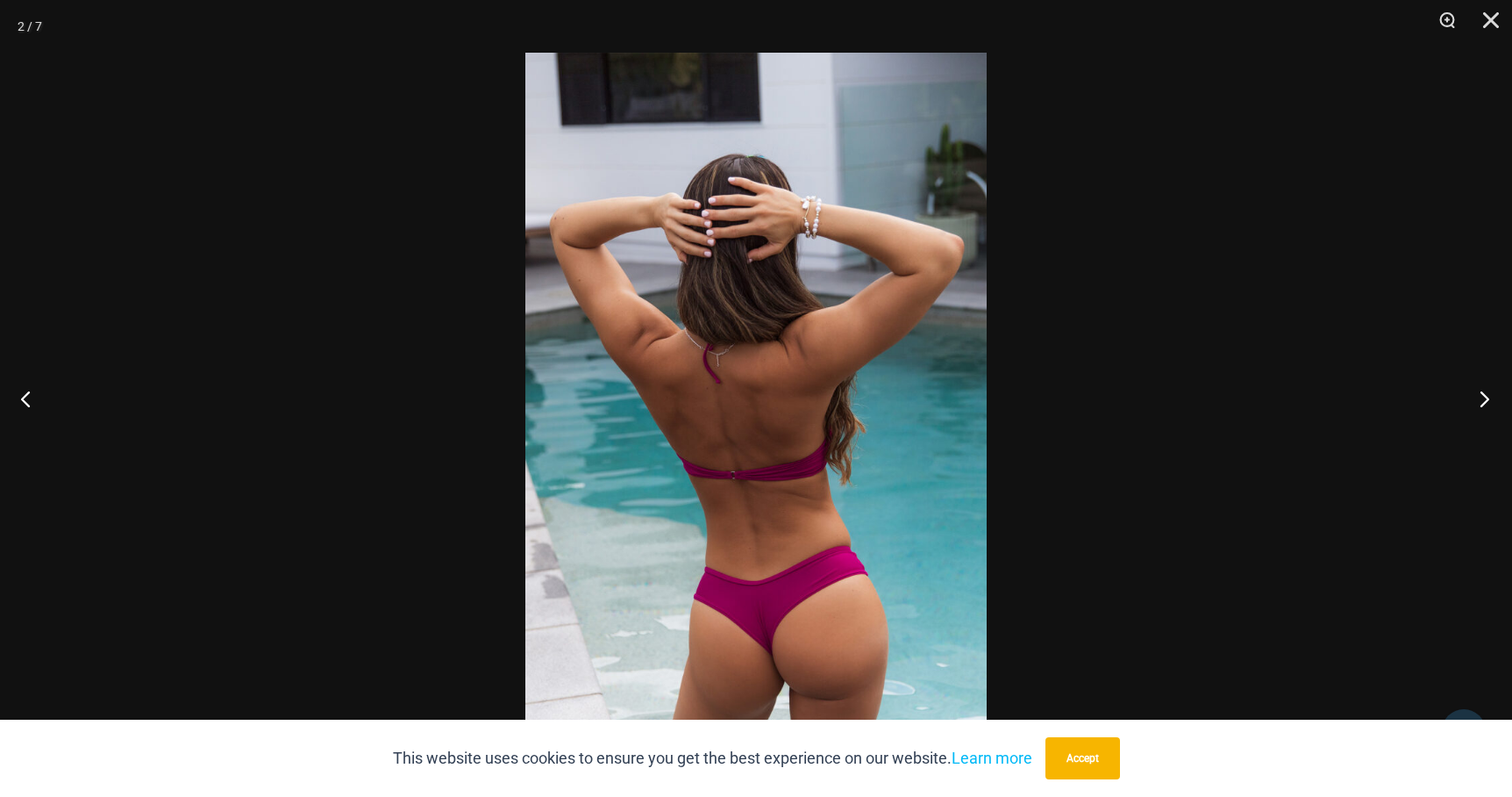
click at [1488, 396] on button "Next" at bounding box center [1479, 398] width 66 height 87
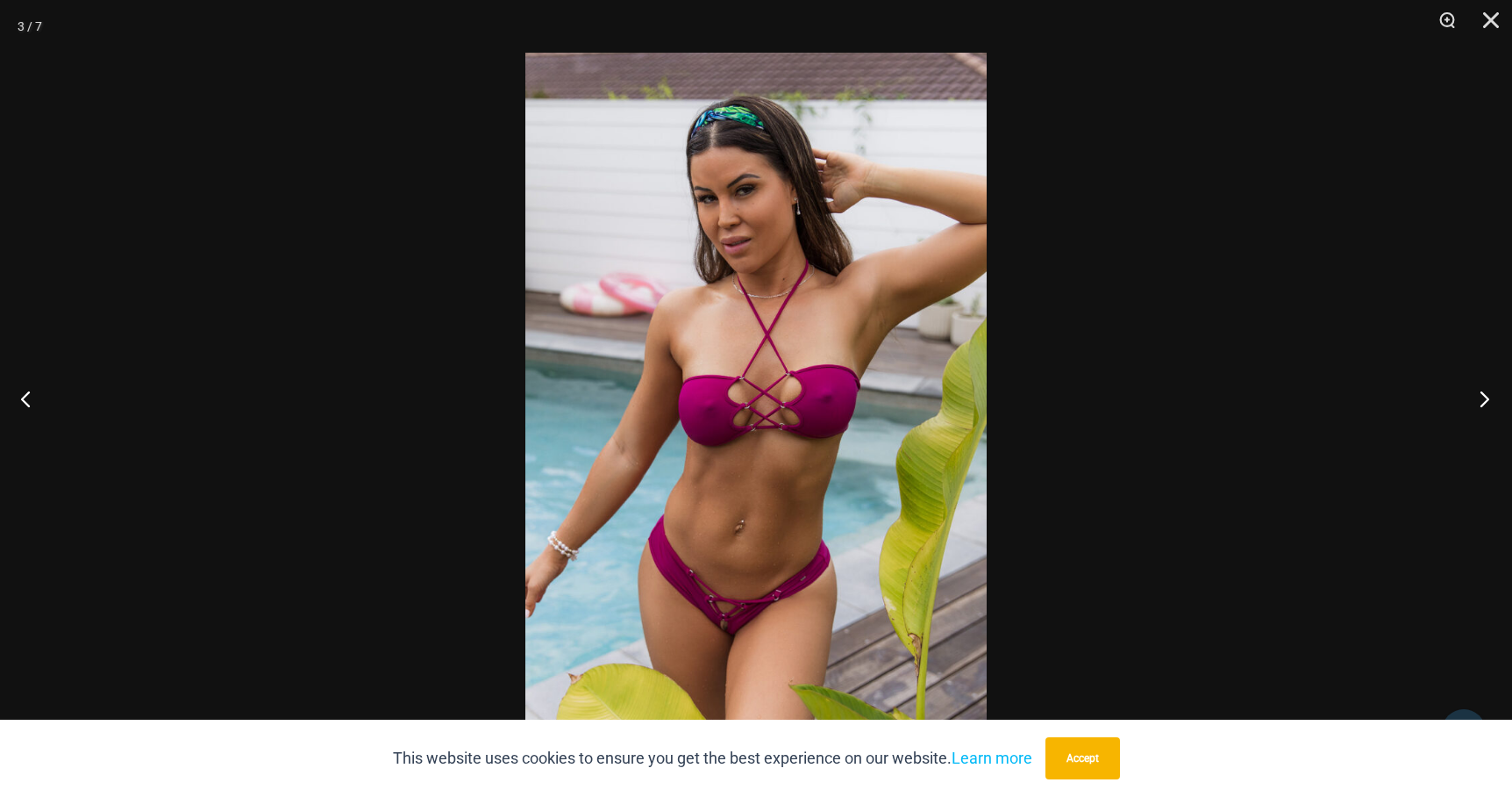
click at [1488, 396] on button "Next" at bounding box center [1479, 398] width 66 height 87
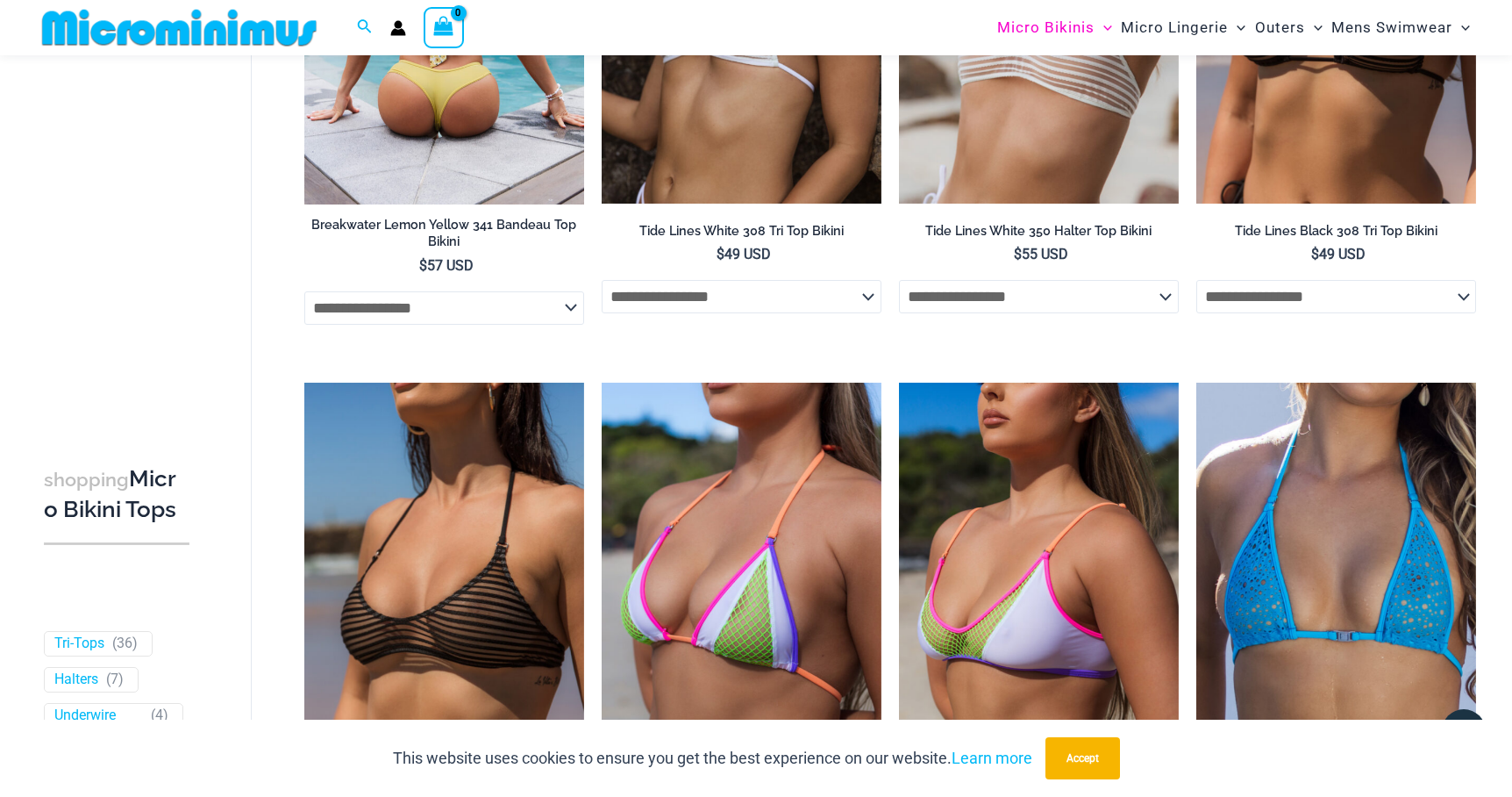
scroll to position [369, 0]
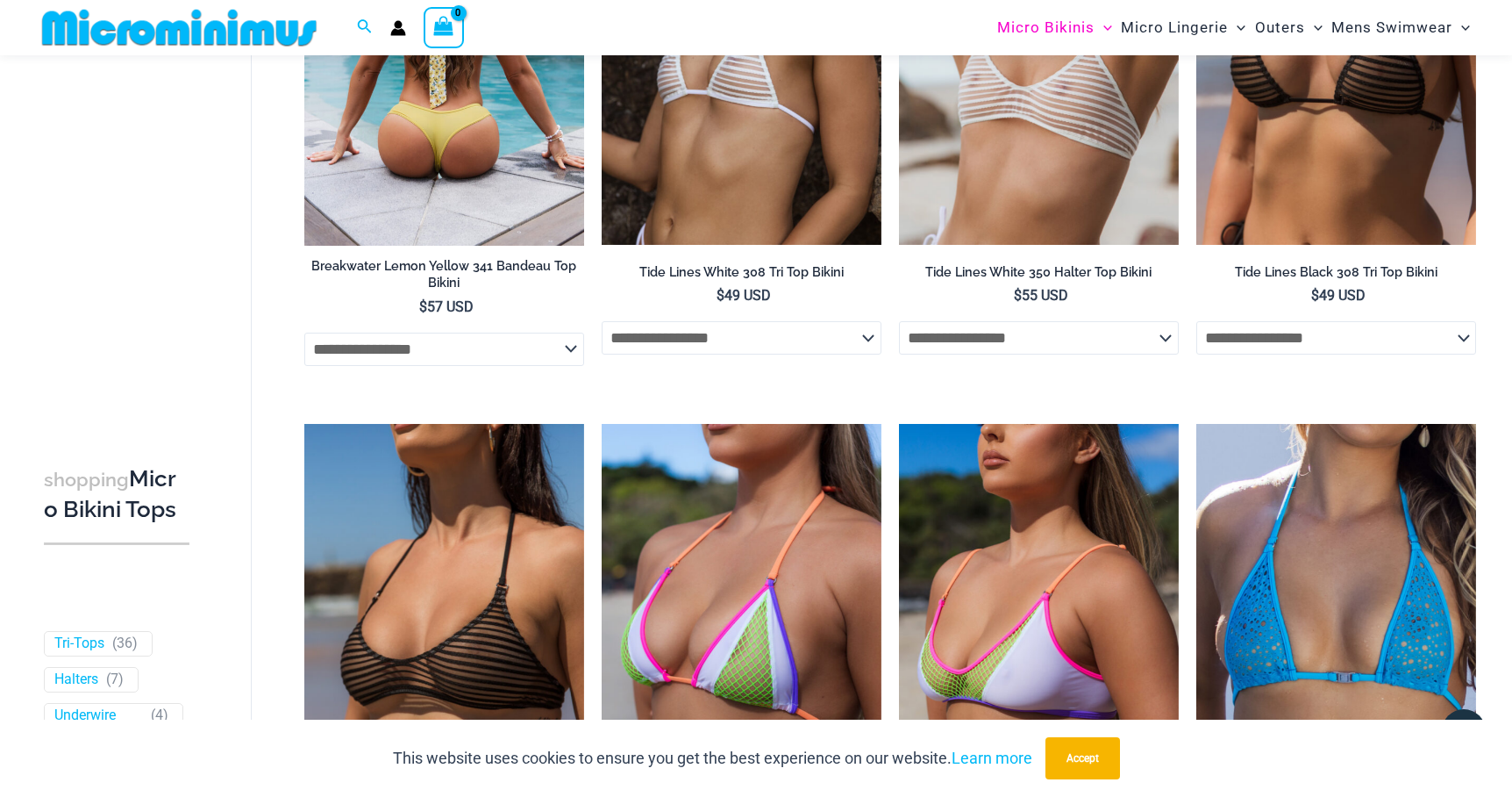
click at [453, 119] on img at bounding box center [444, 35] width 280 height 420
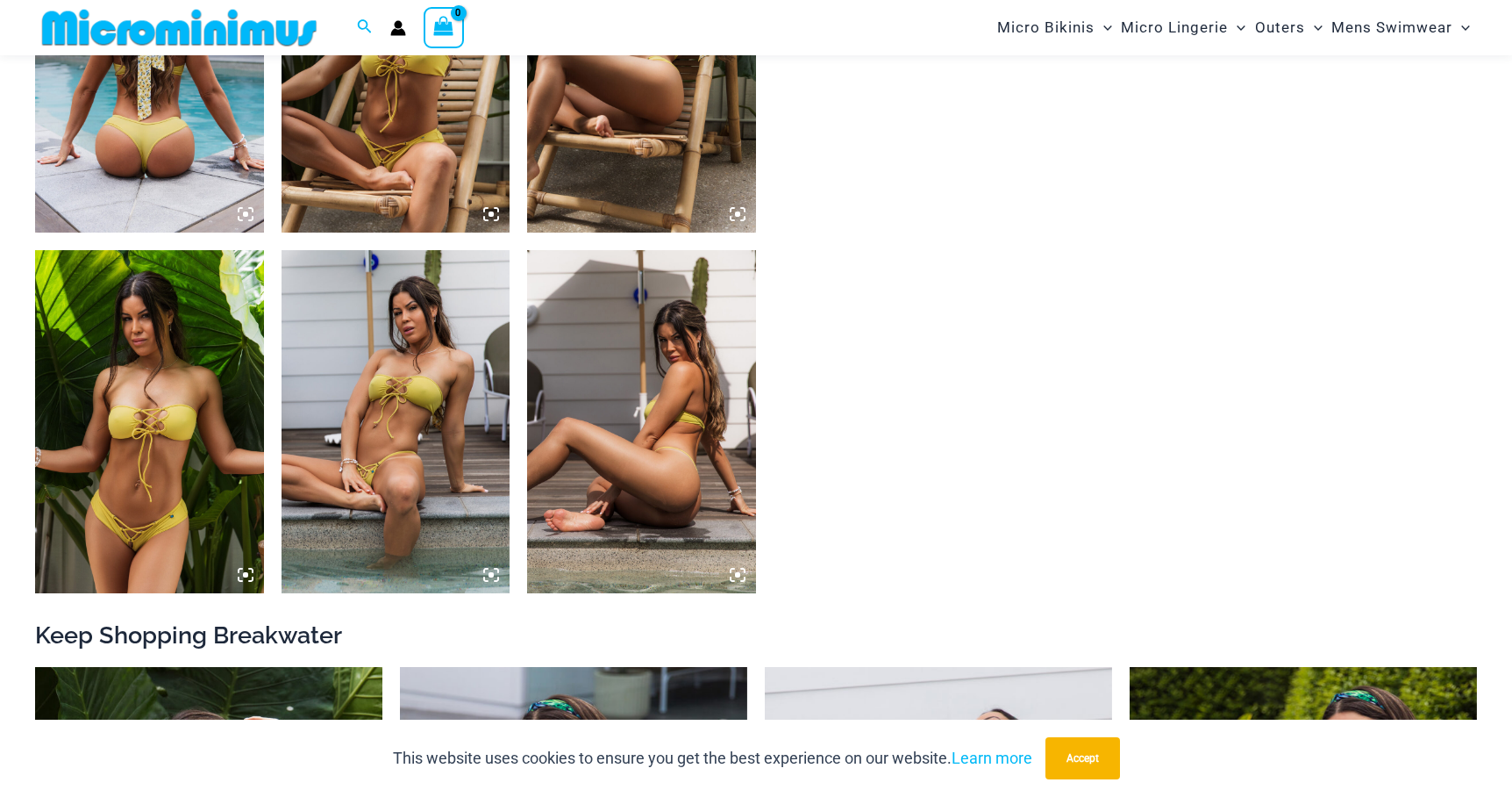
scroll to position [1406, 0]
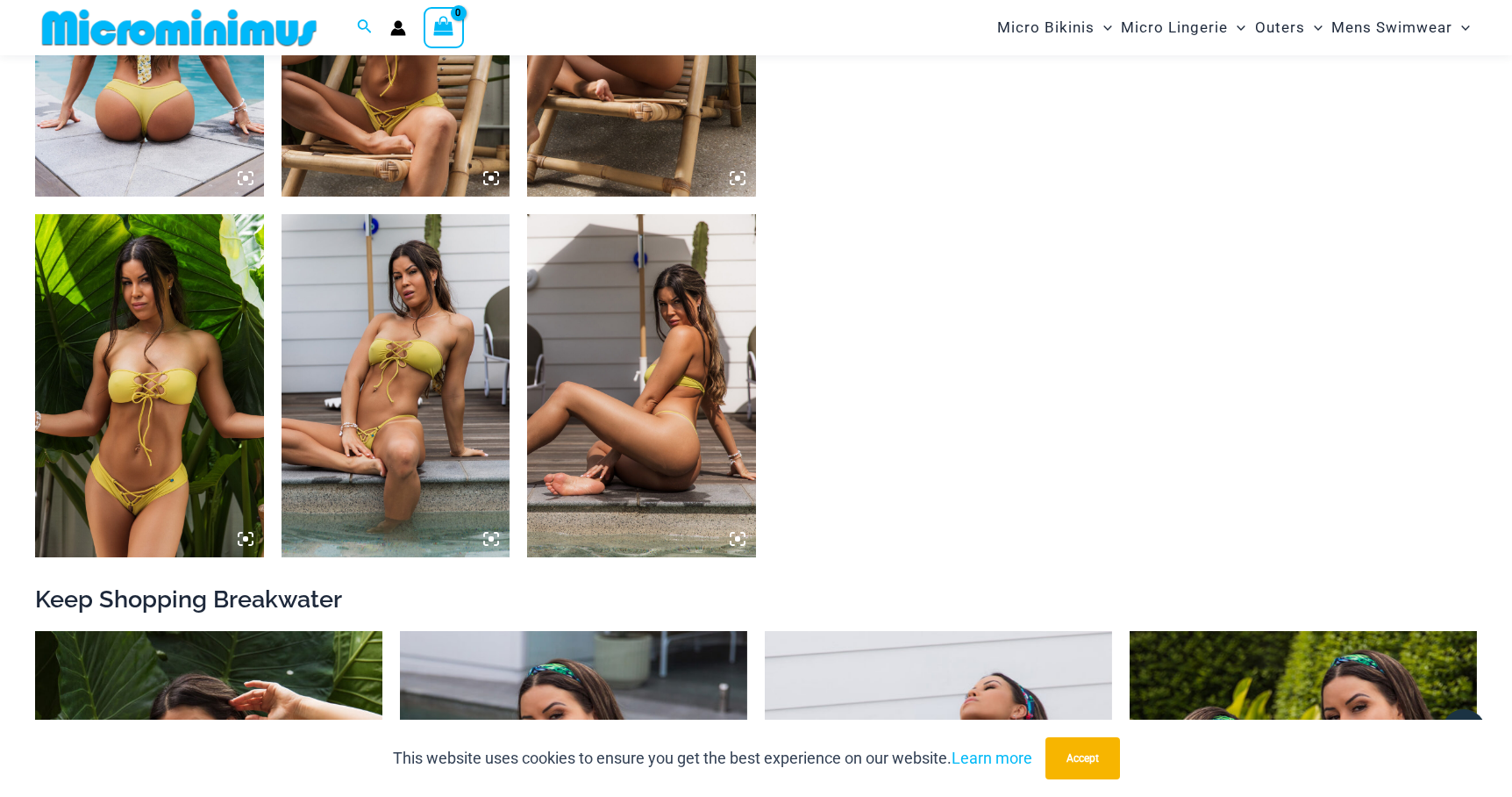
click at [212, 368] on img at bounding box center [149, 385] width 229 height 343
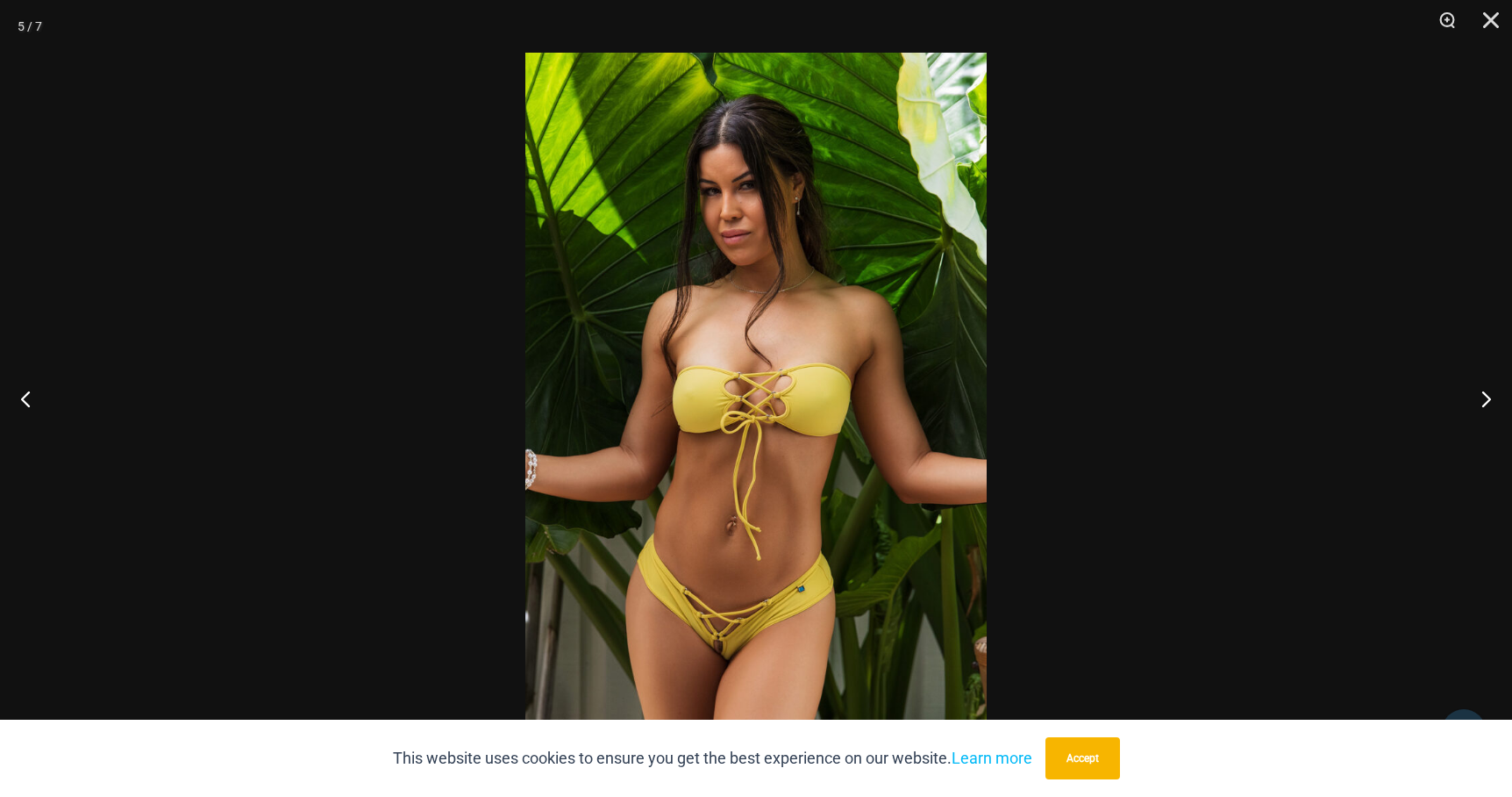
click at [1289, 365] on div at bounding box center [756, 398] width 1512 height 797
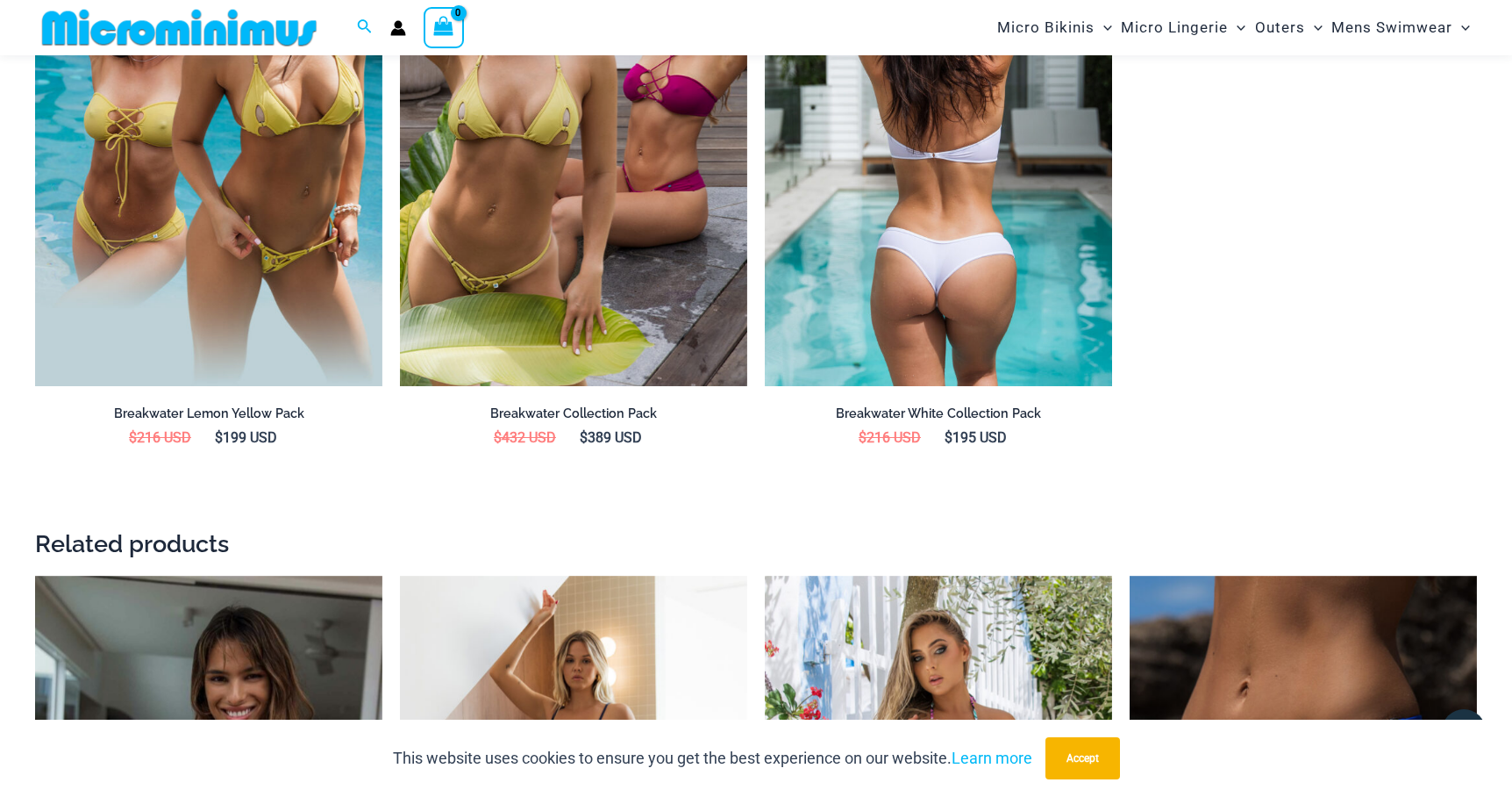
scroll to position [2823, 0]
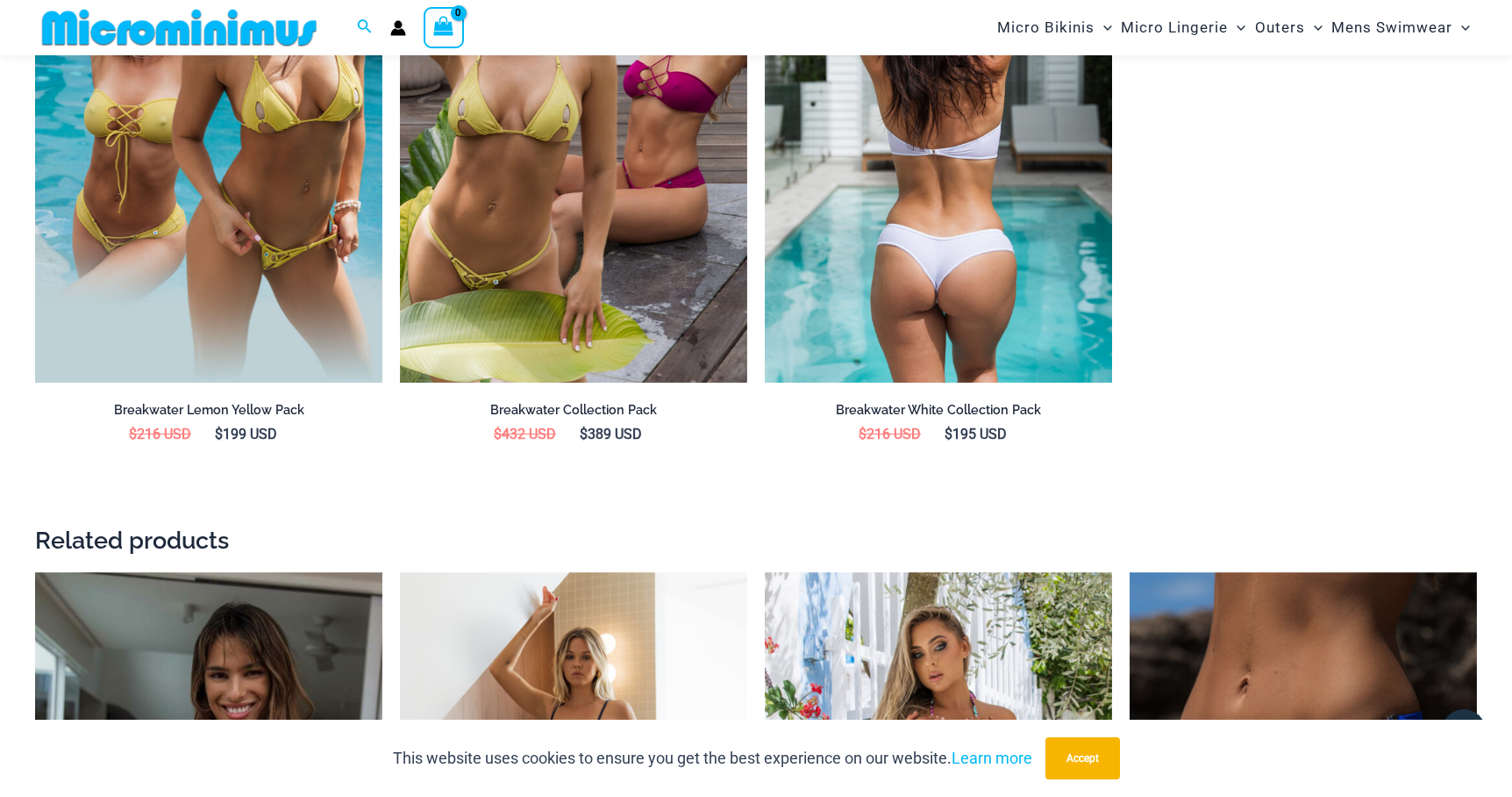
click at [858, 300] on img at bounding box center [938, 122] width 347 height 521
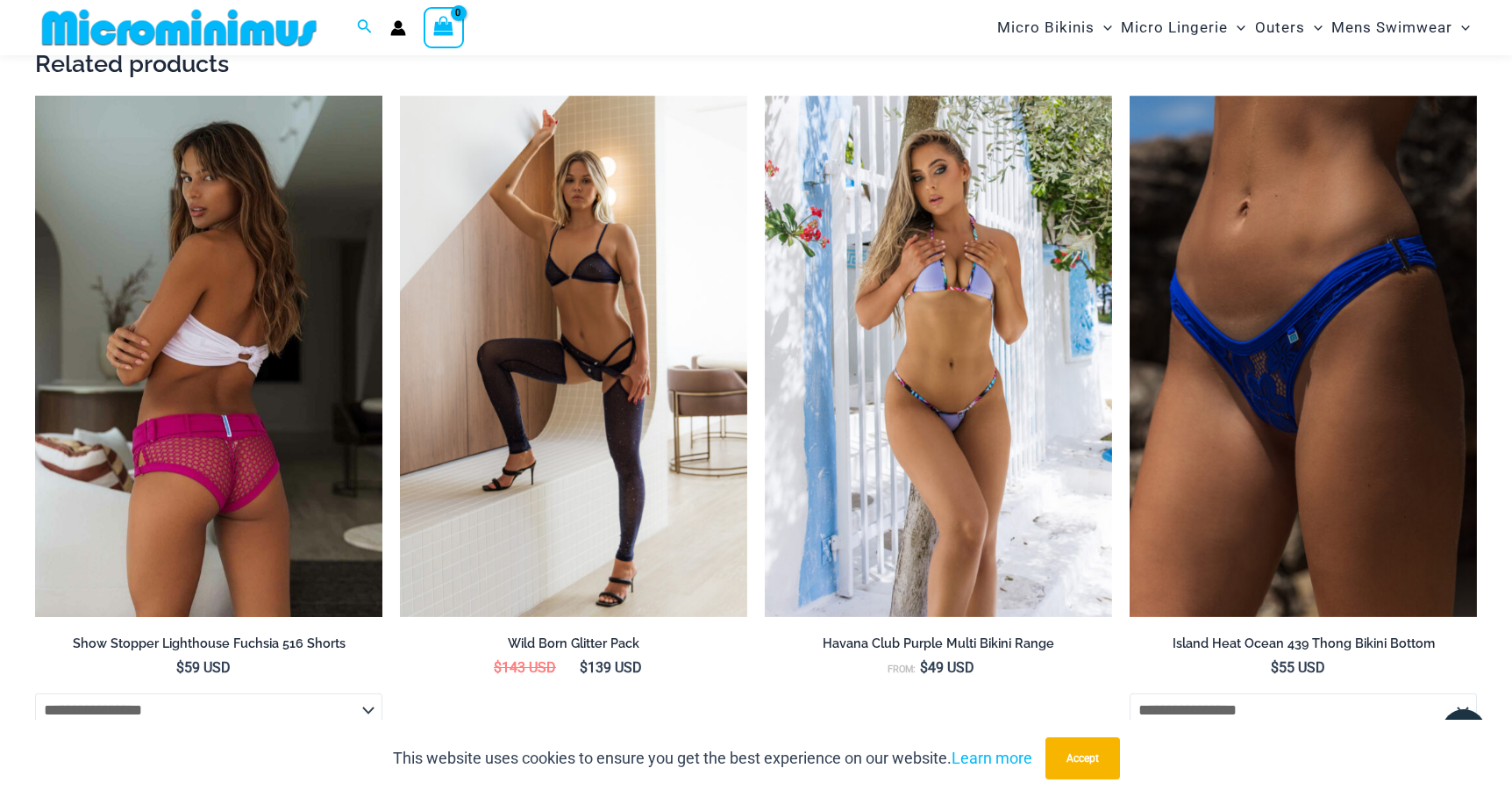
scroll to position [3304, 0]
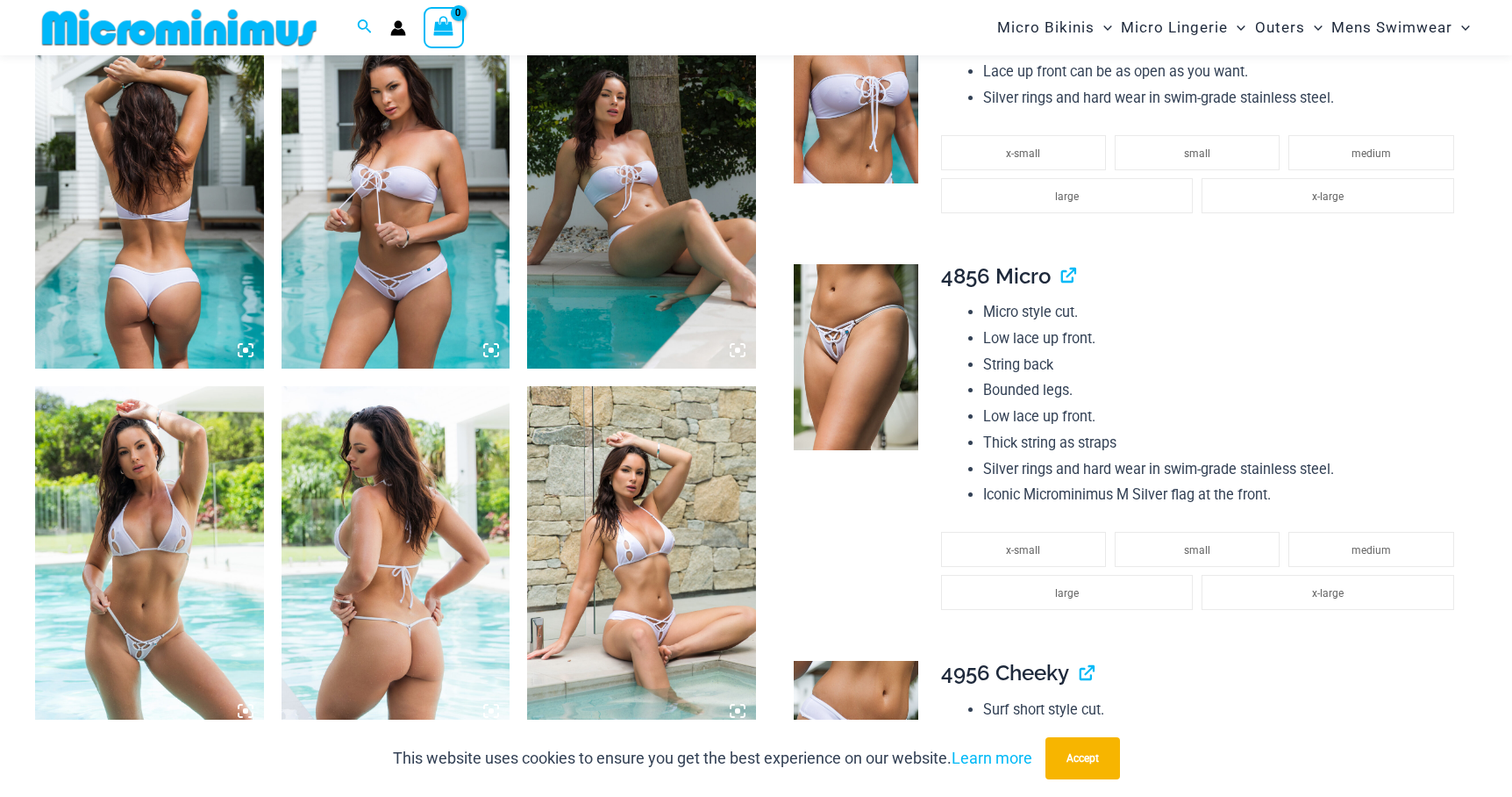
scroll to position [1239, 0]
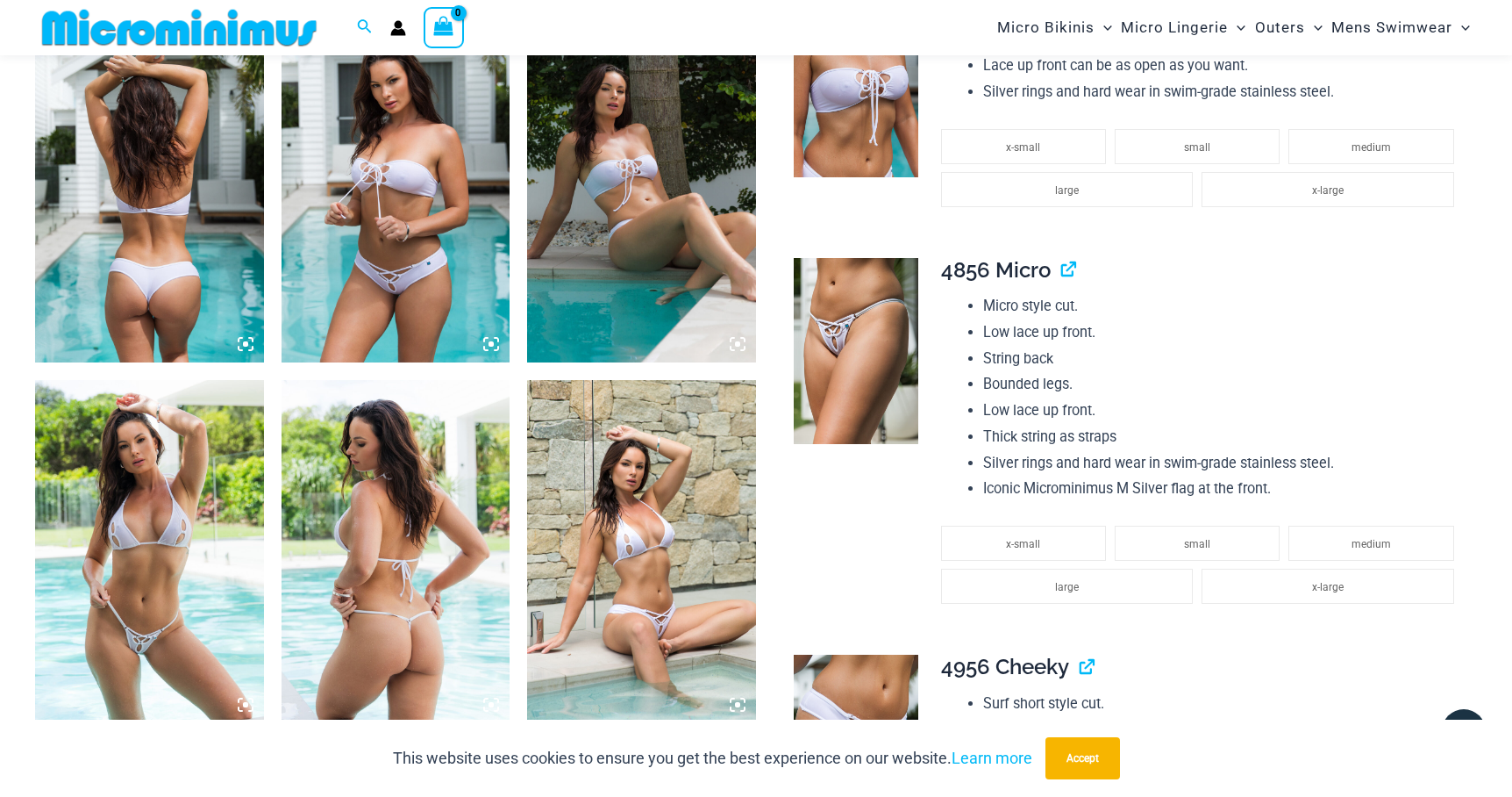
click at [436, 305] on img at bounding box center [396, 190] width 229 height 343
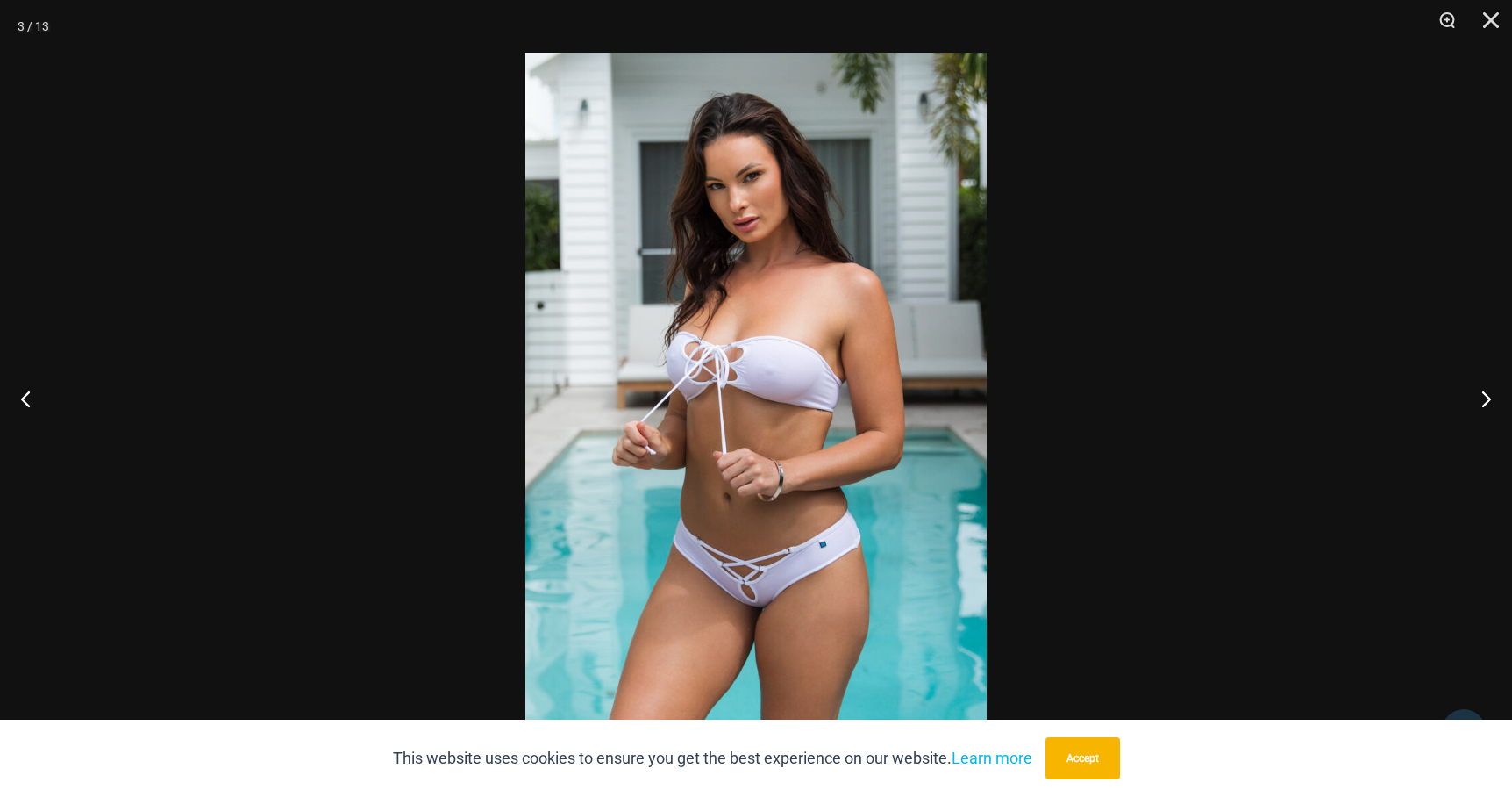
click at [1148, 359] on div at bounding box center [756, 398] width 1512 height 797
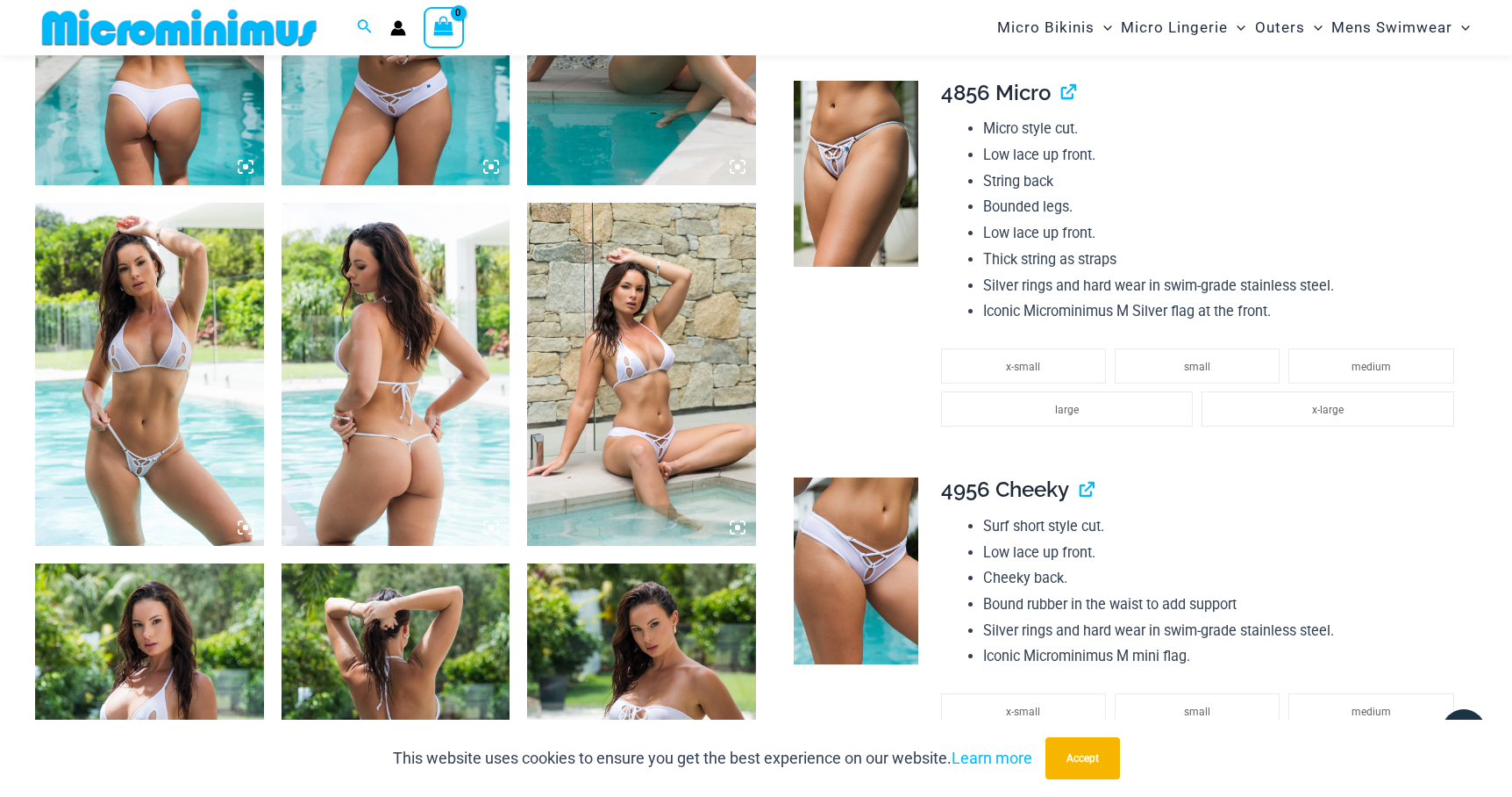
scroll to position [1463, 0]
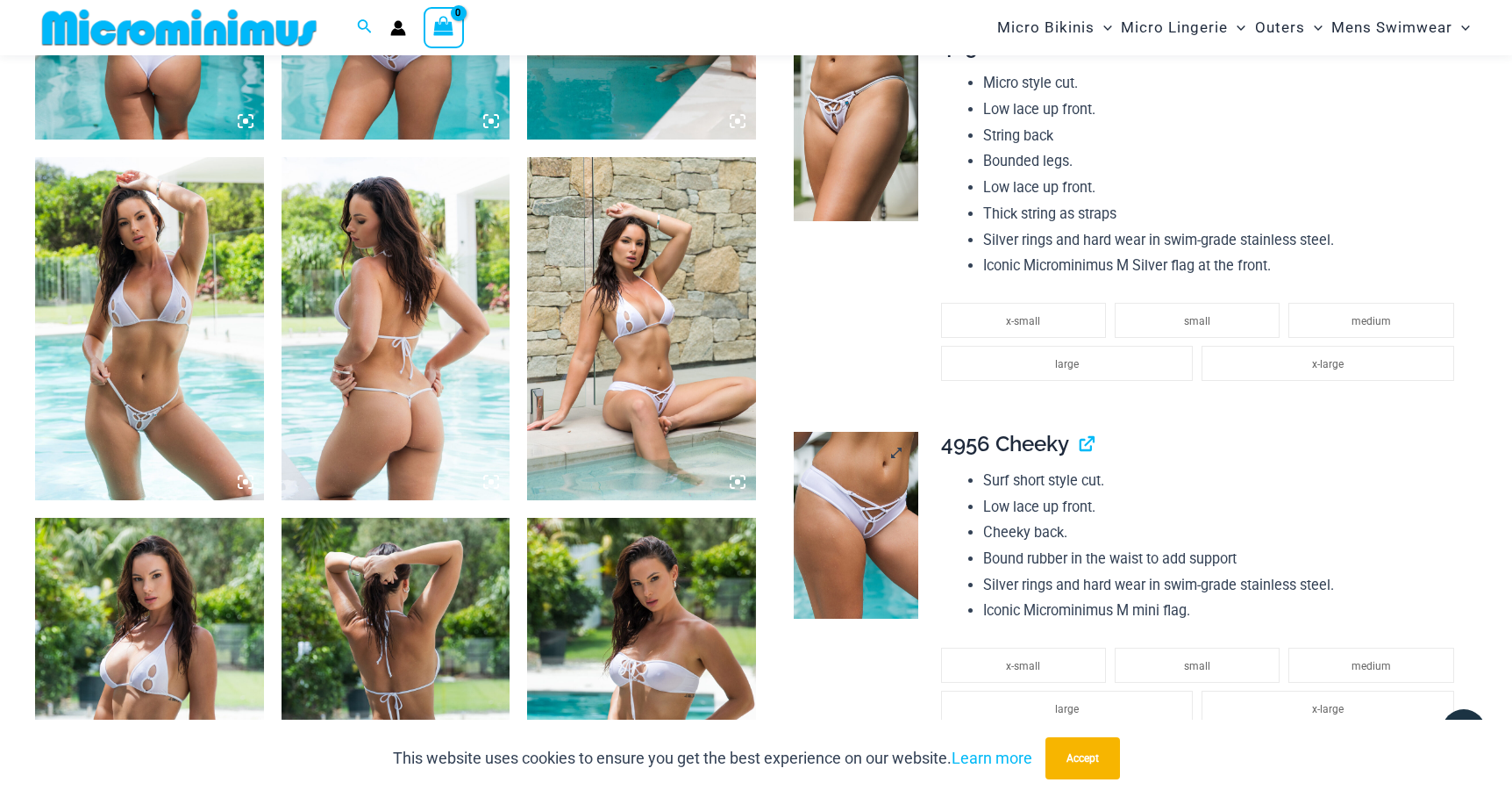
click at [854, 470] on img at bounding box center [856, 525] width 125 height 186
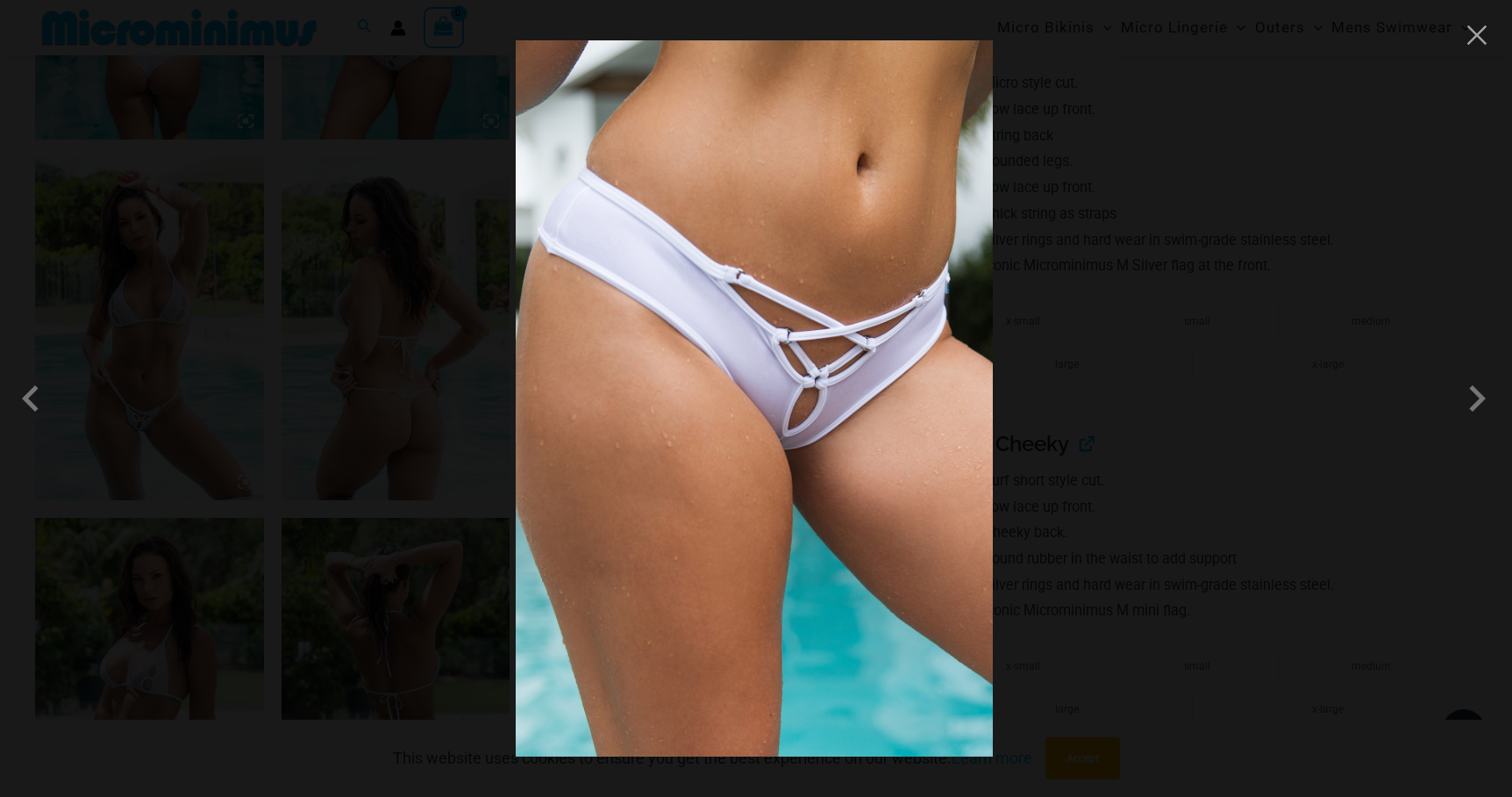
click at [1299, 391] on div at bounding box center [756, 398] width 1512 height 797
